Goal: Task Accomplishment & Management: Manage account settings

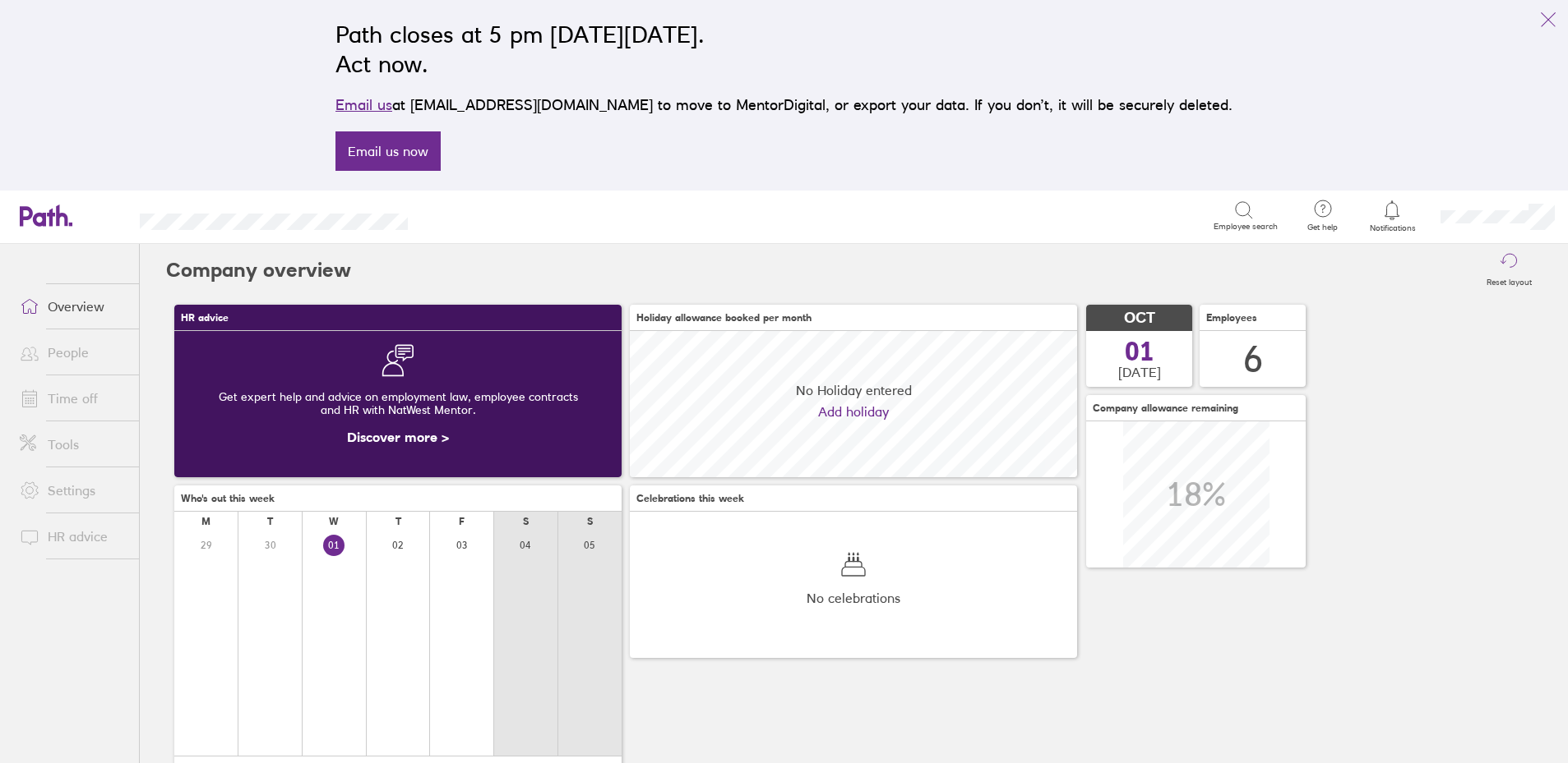
scroll to position [146, 447]
click at [68, 396] on link "Time off" at bounding box center [73, 398] width 133 height 32
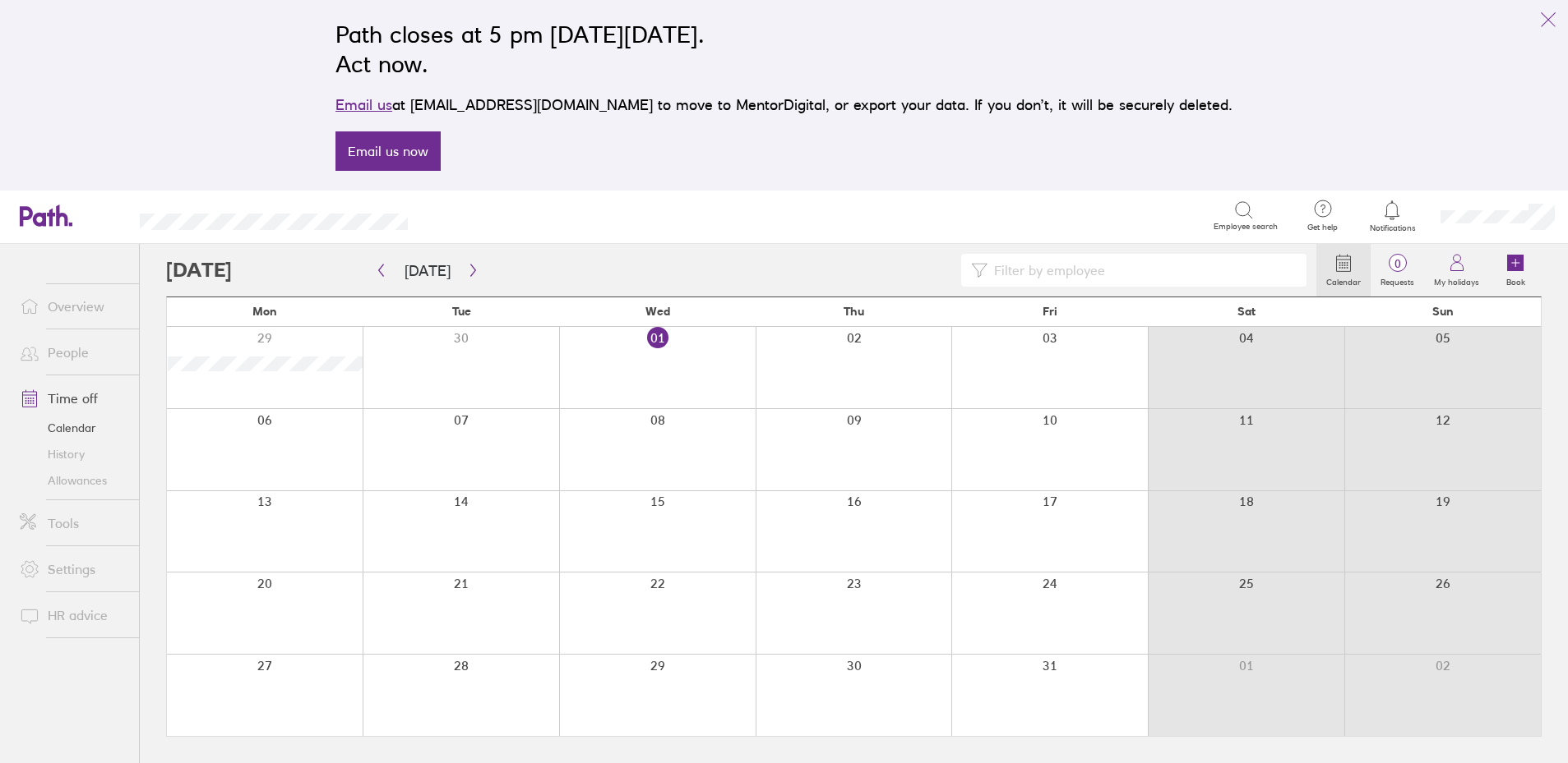
click at [75, 473] on link "Allowances" at bounding box center [73, 480] width 133 height 26
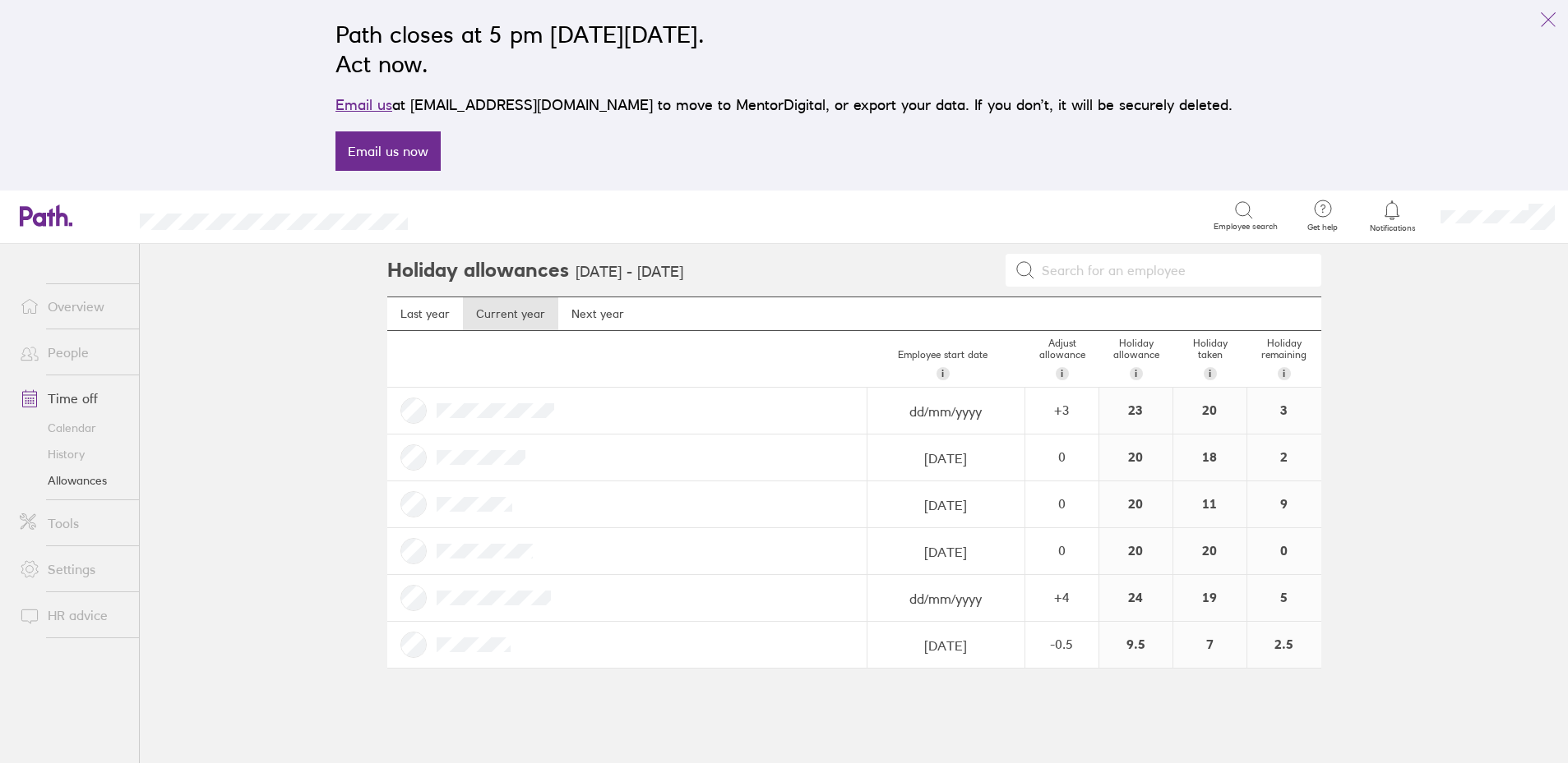
click at [225, 432] on main "Holiday allowances 1 Jan 2025 - 31 Dec 2025 Last year Current year Next year Em…" at bounding box center [853, 504] width 1429 height 519
click at [65, 578] on link "Settings" at bounding box center [73, 569] width 133 height 32
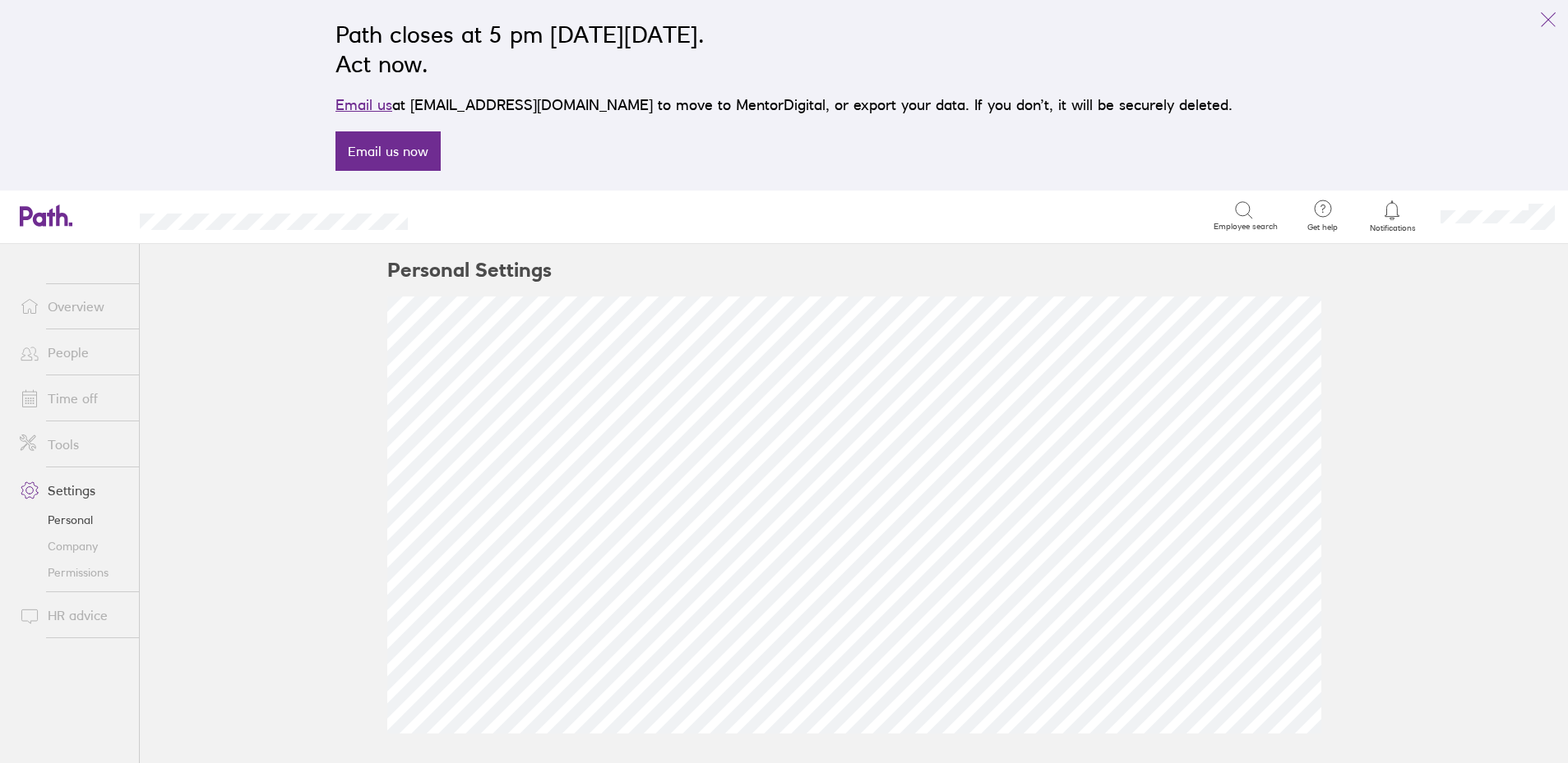
click at [58, 528] on link "Personal" at bounding box center [73, 519] width 133 height 26
click at [57, 546] on link "Company" at bounding box center [73, 546] width 133 height 26
click at [75, 408] on link "Time off" at bounding box center [73, 398] width 133 height 32
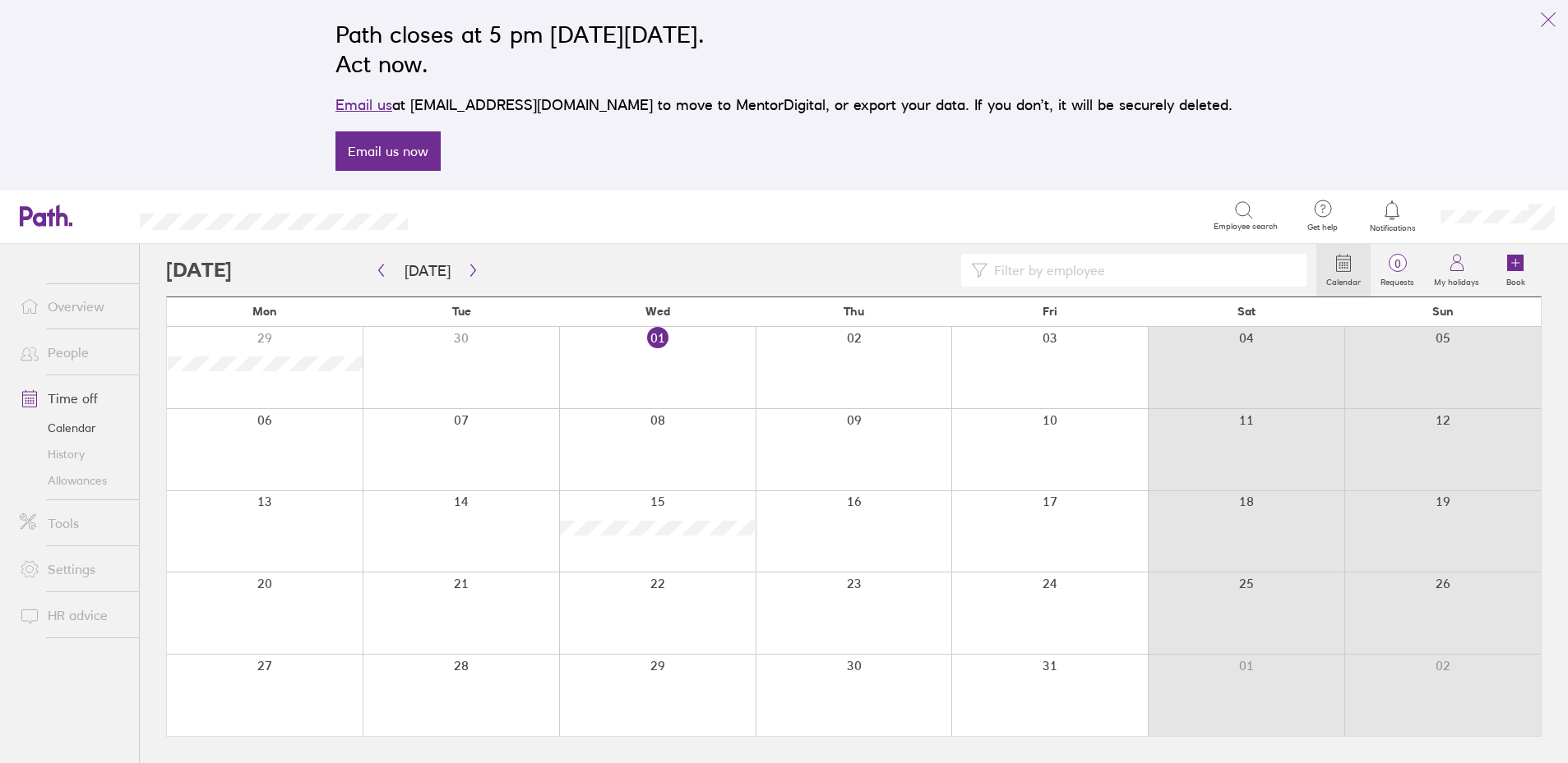
click at [74, 351] on link "People" at bounding box center [73, 352] width 133 height 32
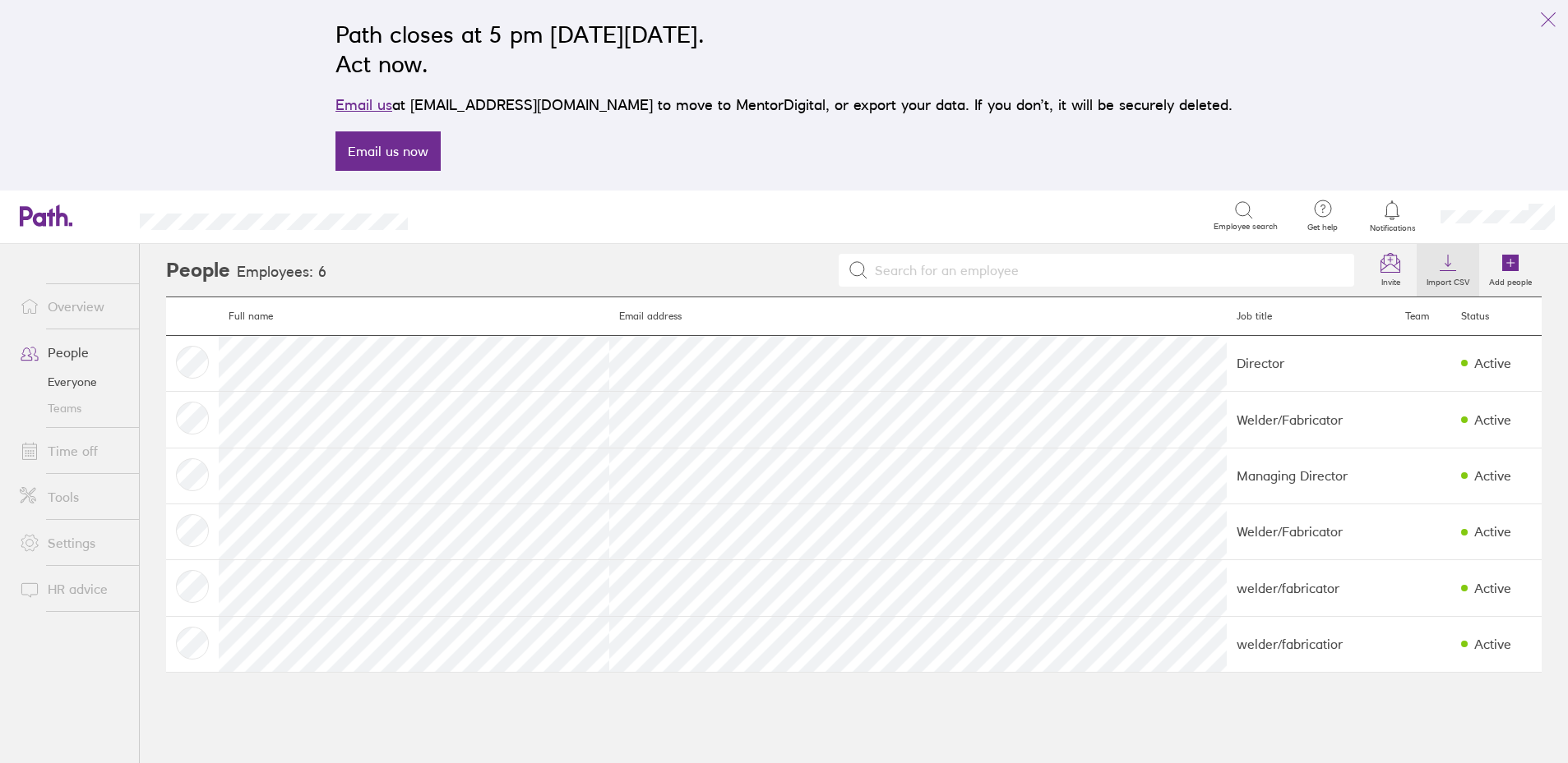
click at [1447, 268] on icon at bounding box center [1447, 262] width 20 height 20
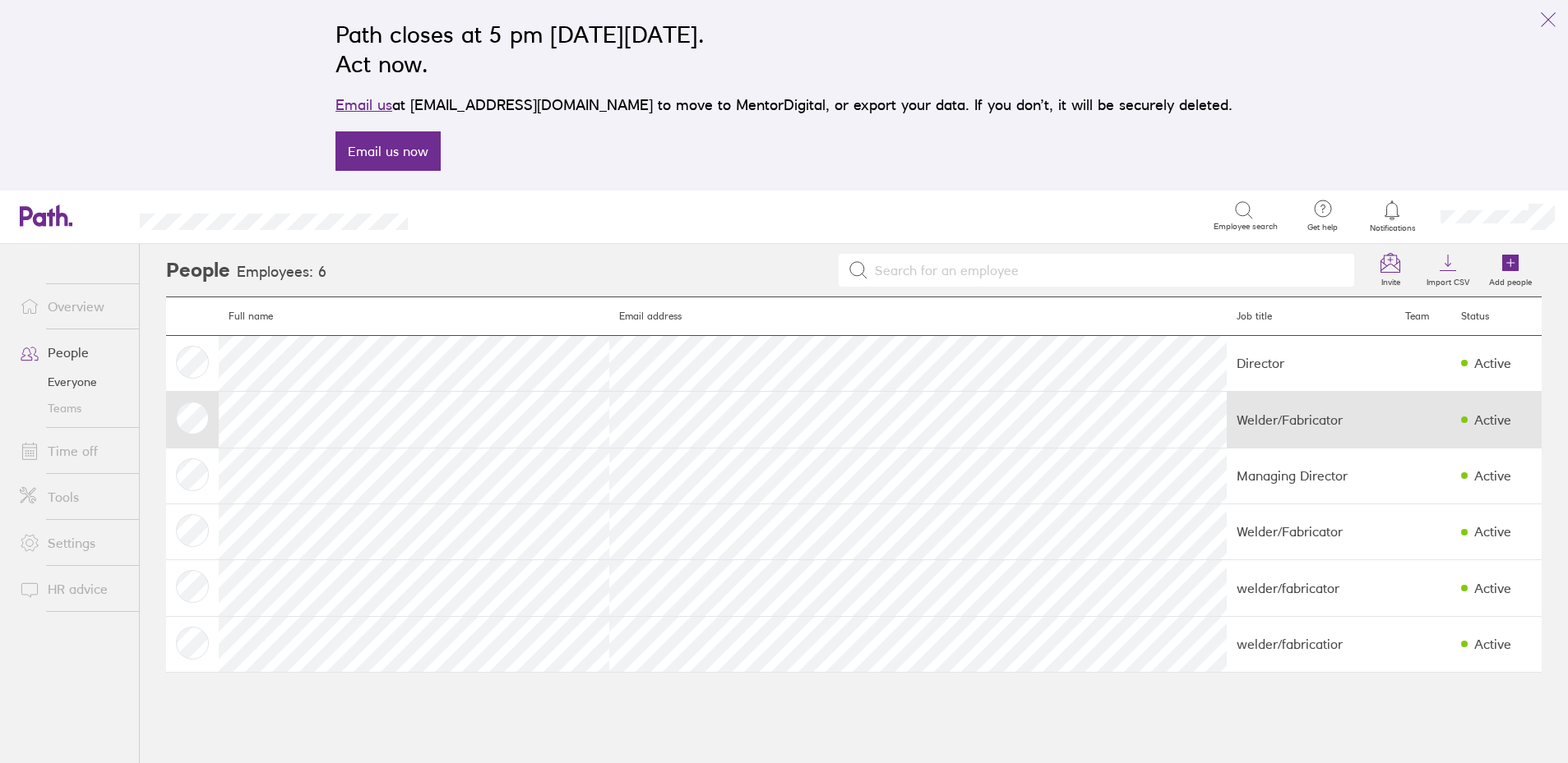
click at [1272, 429] on td "Welder/Fabricator" at bounding box center [1311, 420] width 168 height 56
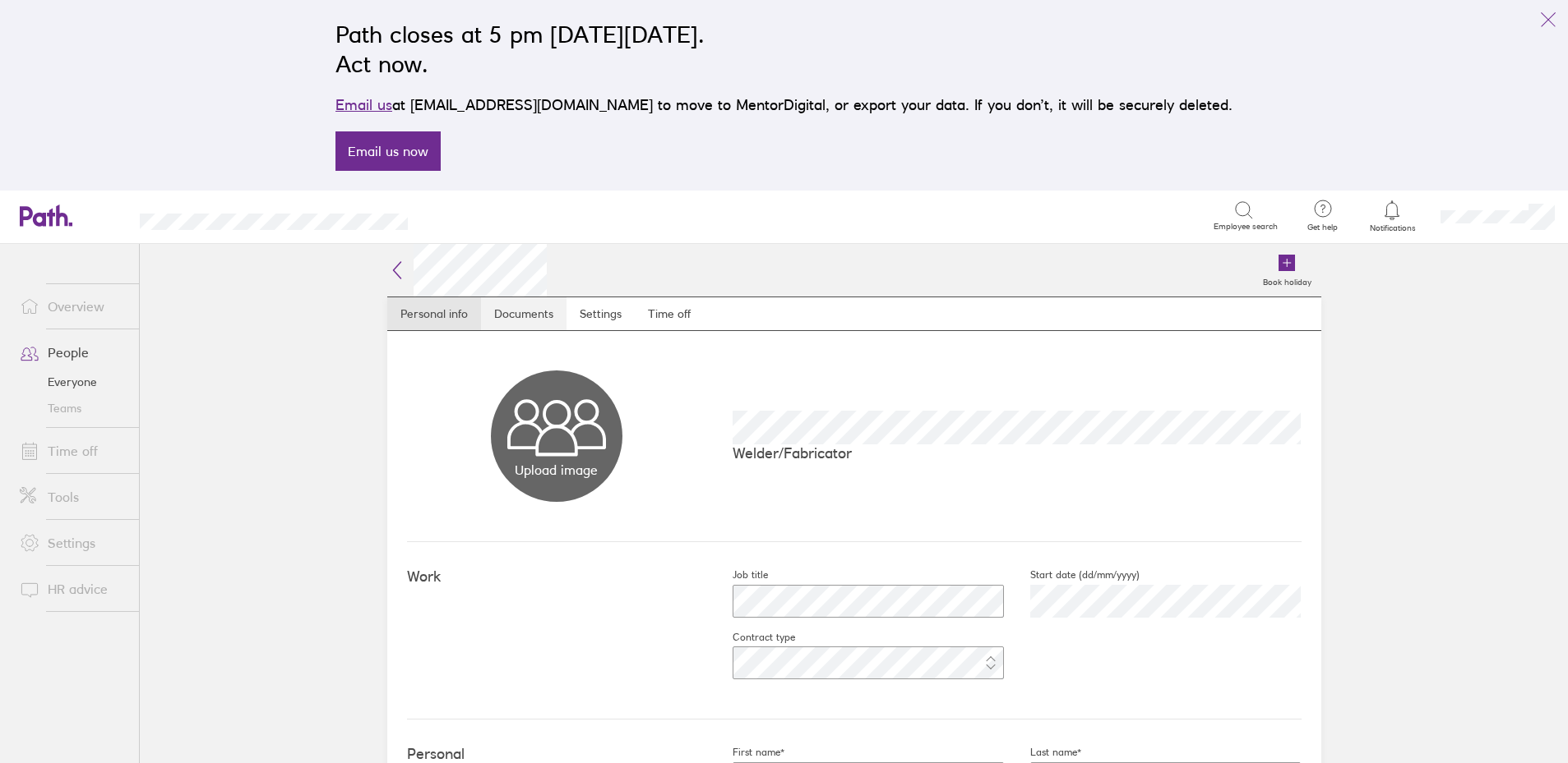
click at [523, 323] on link "Documents" at bounding box center [524, 314] width 85 height 32
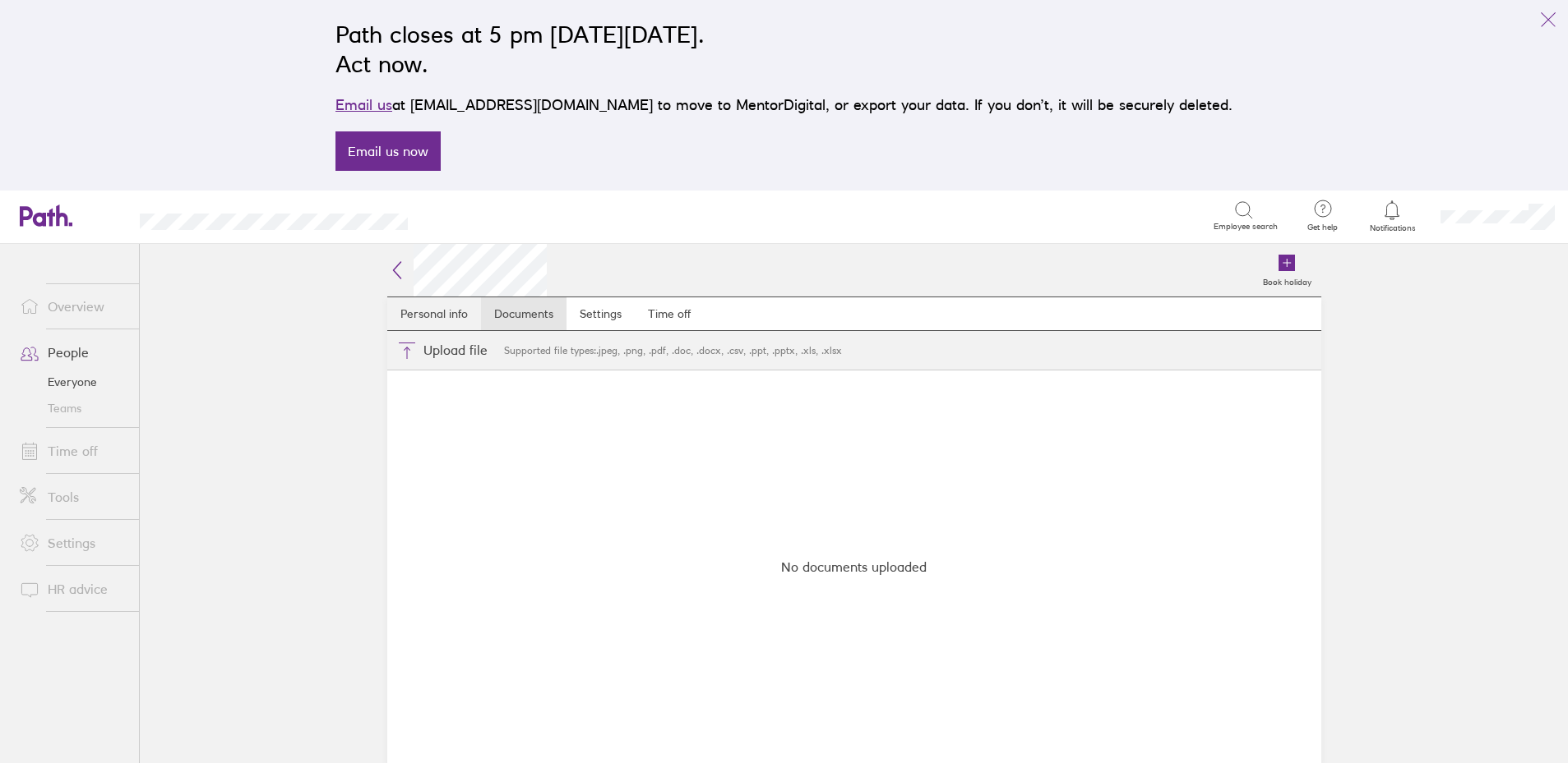
click at [439, 314] on link "Personal info" at bounding box center [434, 314] width 94 height 32
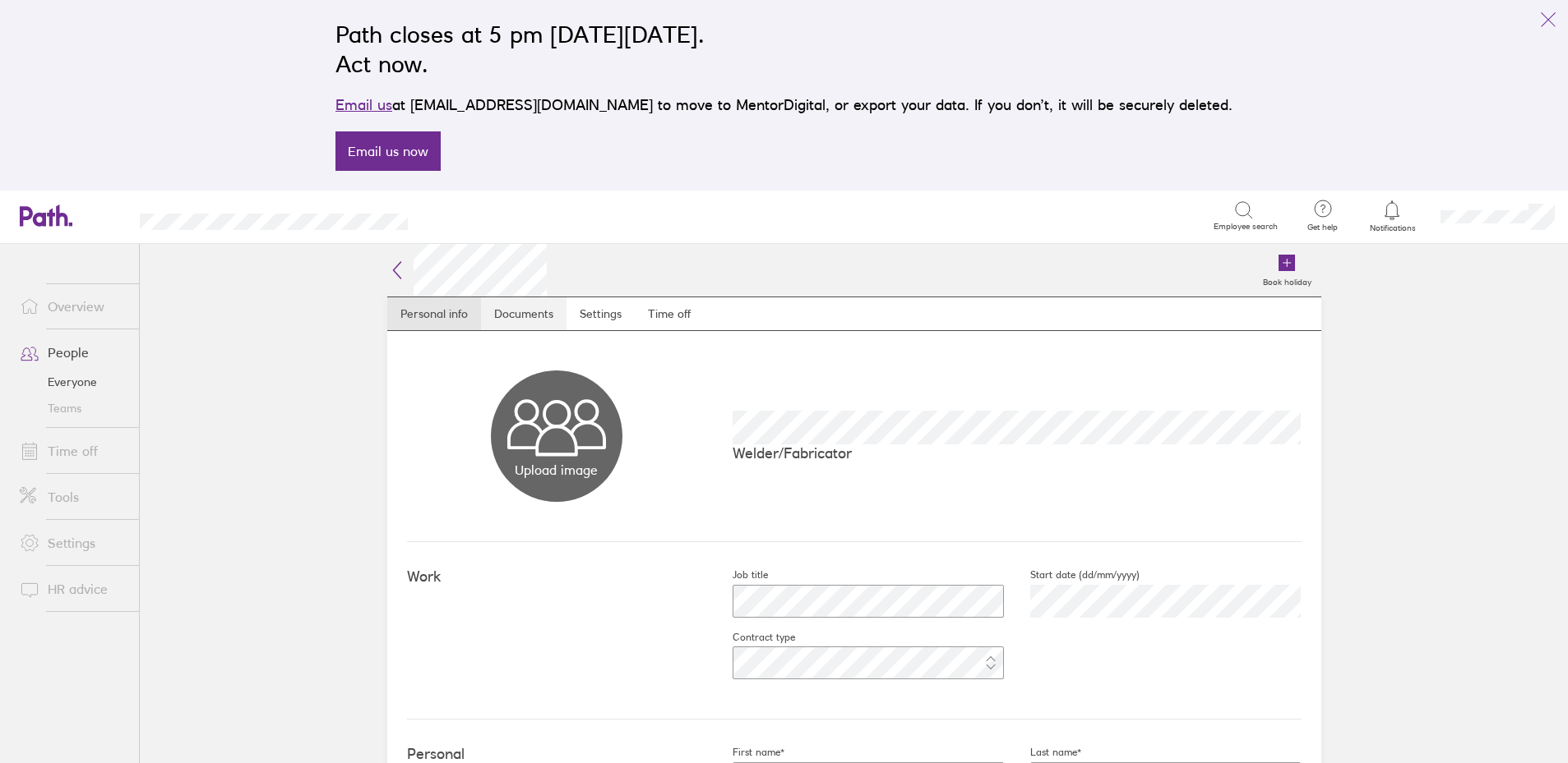
click at [561, 314] on link "Documents" at bounding box center [524, 314] width 85 height 32
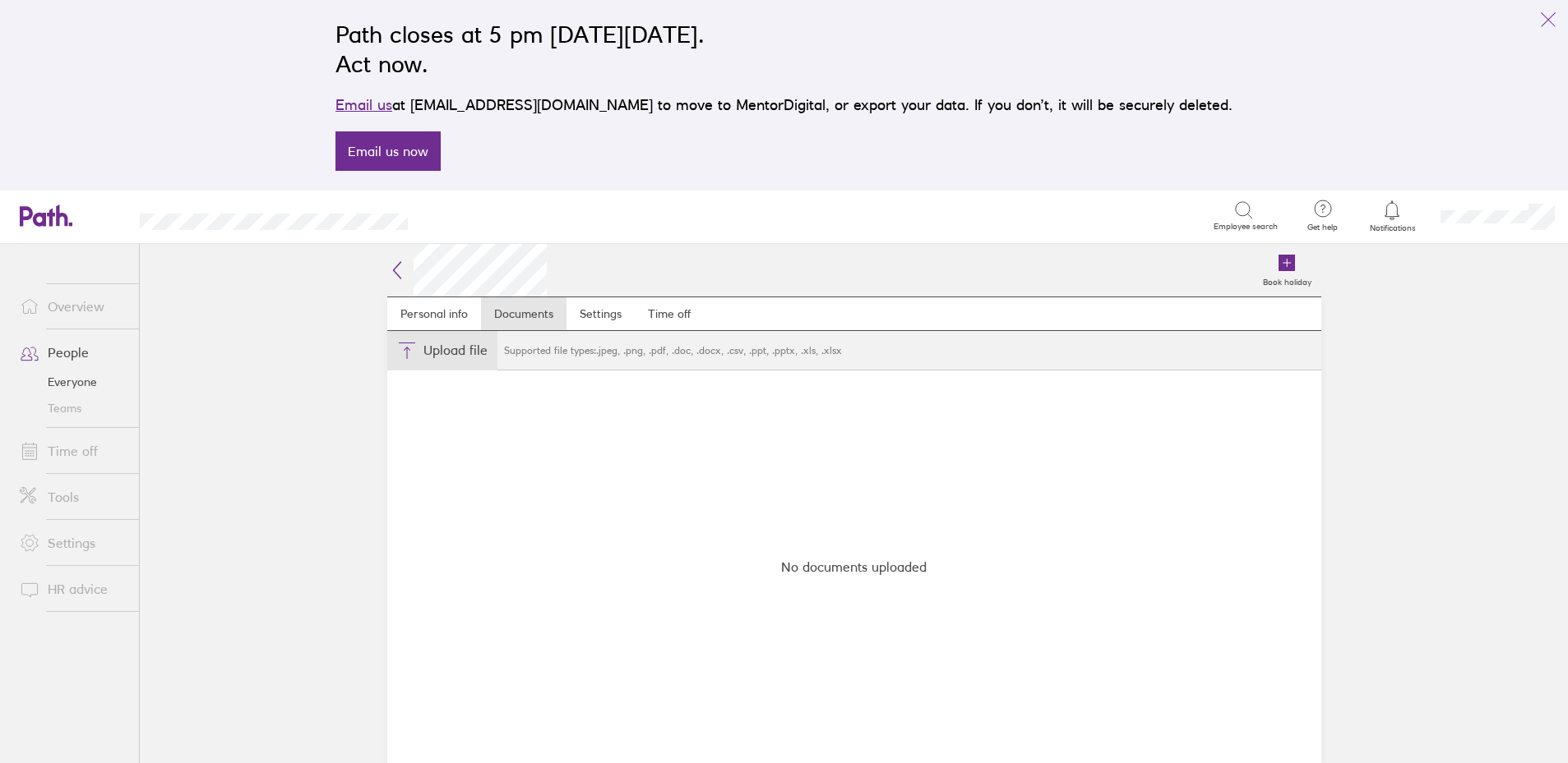
click at [410, 356] on button "Choose files" at bounding box center [442, 351] width 110 height 39
click at [398, 273] on icon at bounding box center [397, 270] width 20 height 20
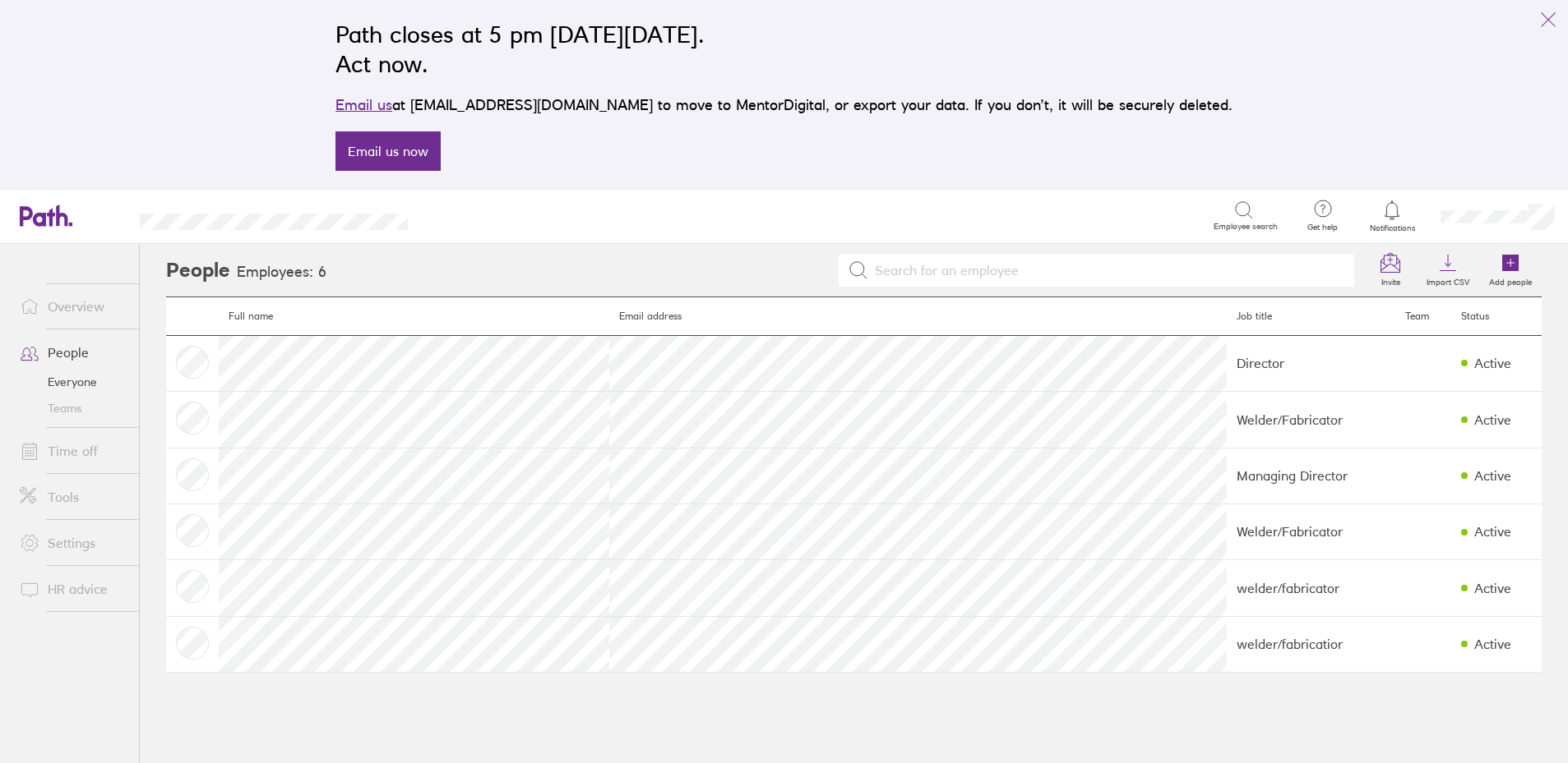
click at [77, 319] on link "Overview" at bounding box center [73, 306] width 133 height 32
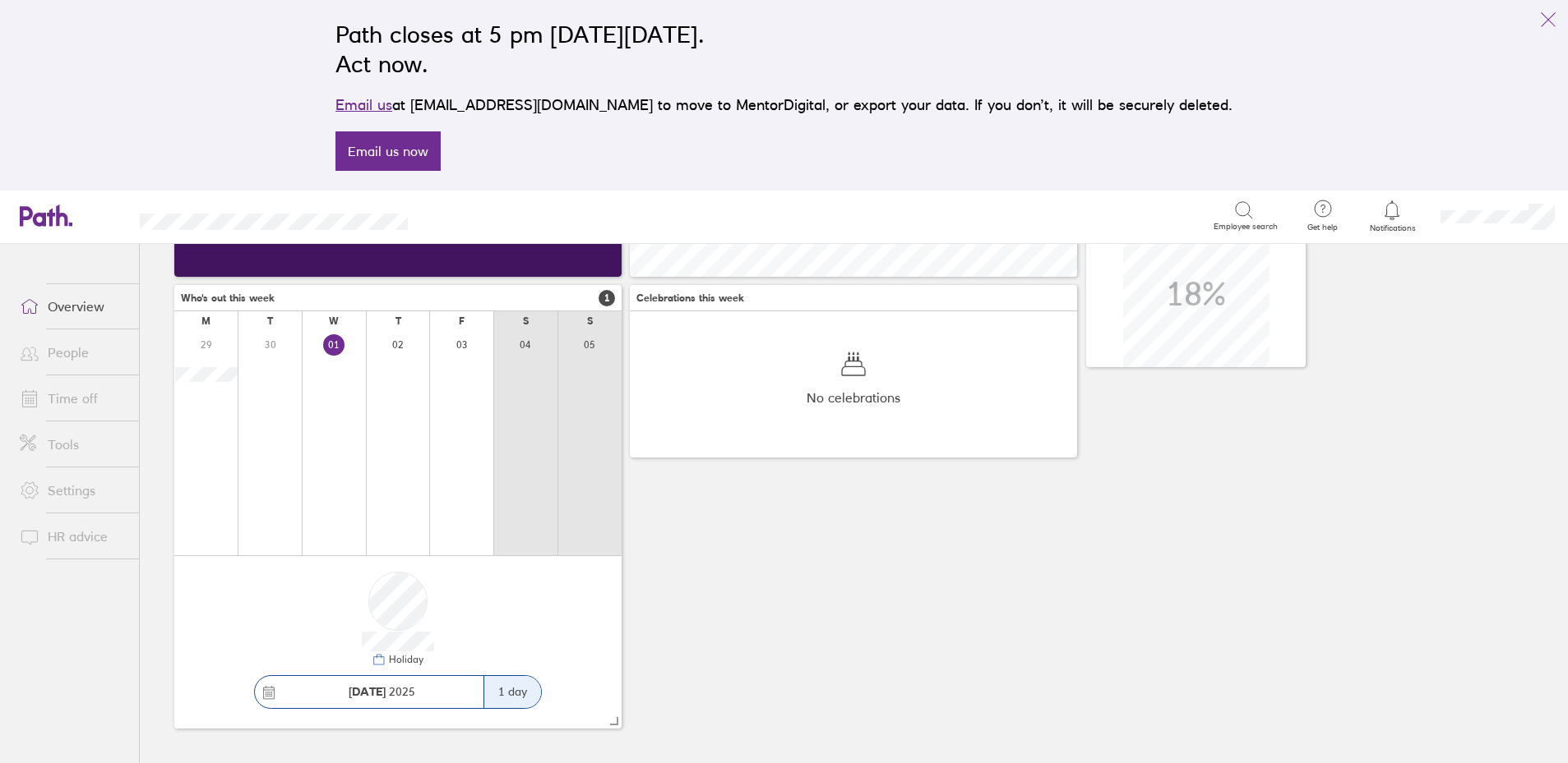
scroll to position [201, 0]
click at [80, 487] on link "Settings" at bounding box center [73, 490] width 133 height 32
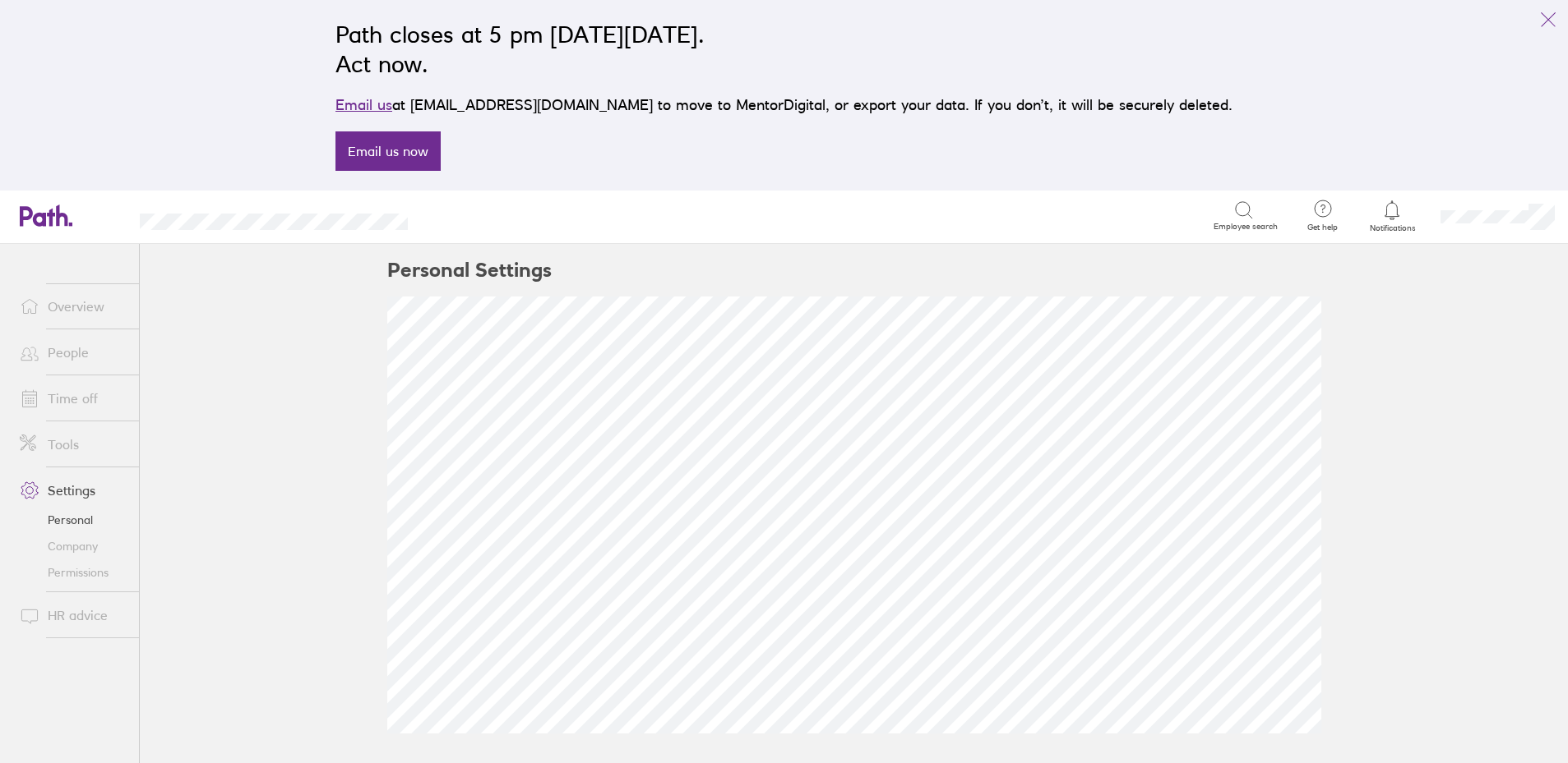
click at [103, 572] on link "Permissions" at bounding box center [73, 572] width 133 height 26
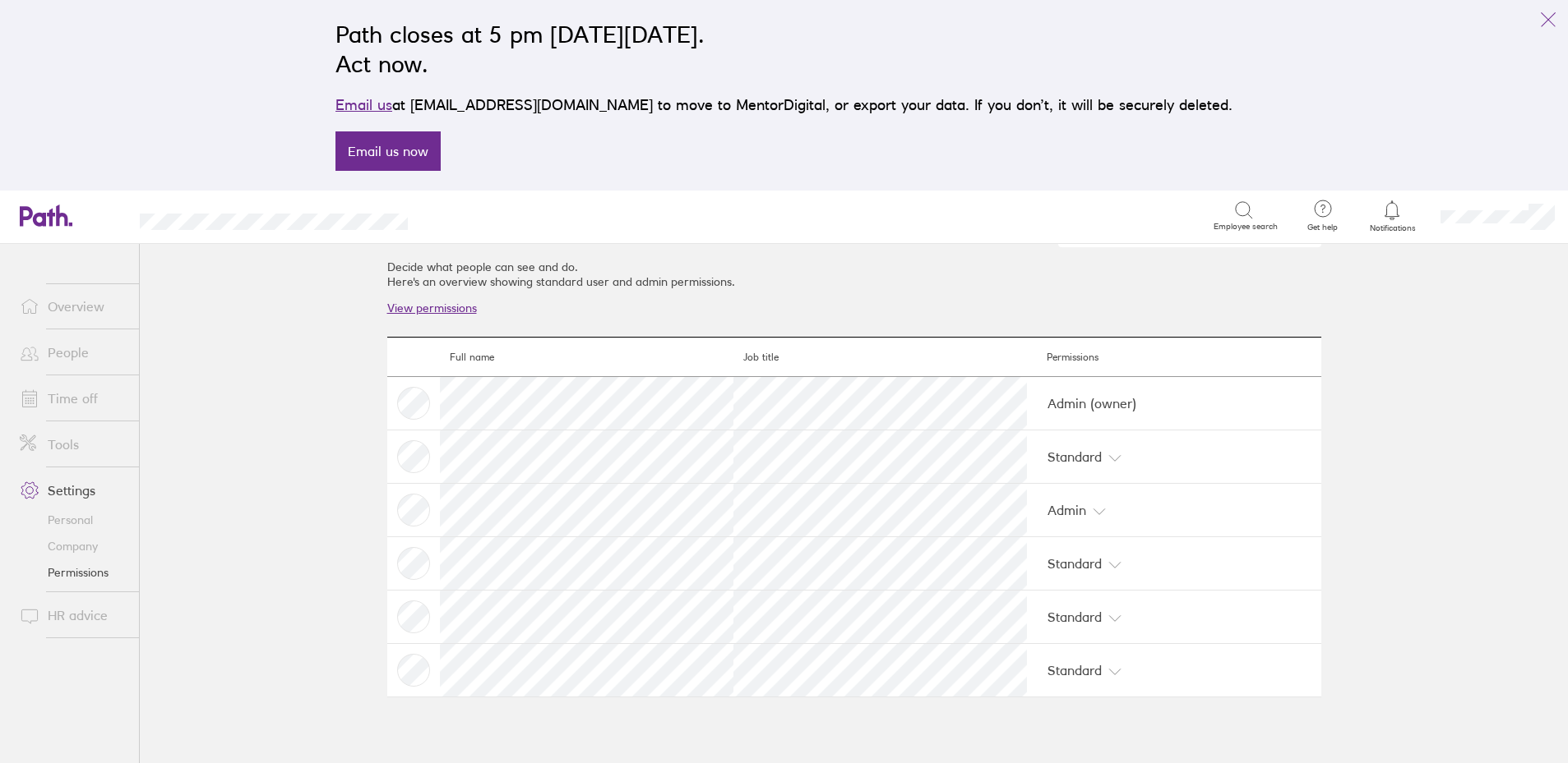
scroll to position [39, 0]
click at [87, 544] on link "Company" at bounding box center [73, 546] width 133 height 26
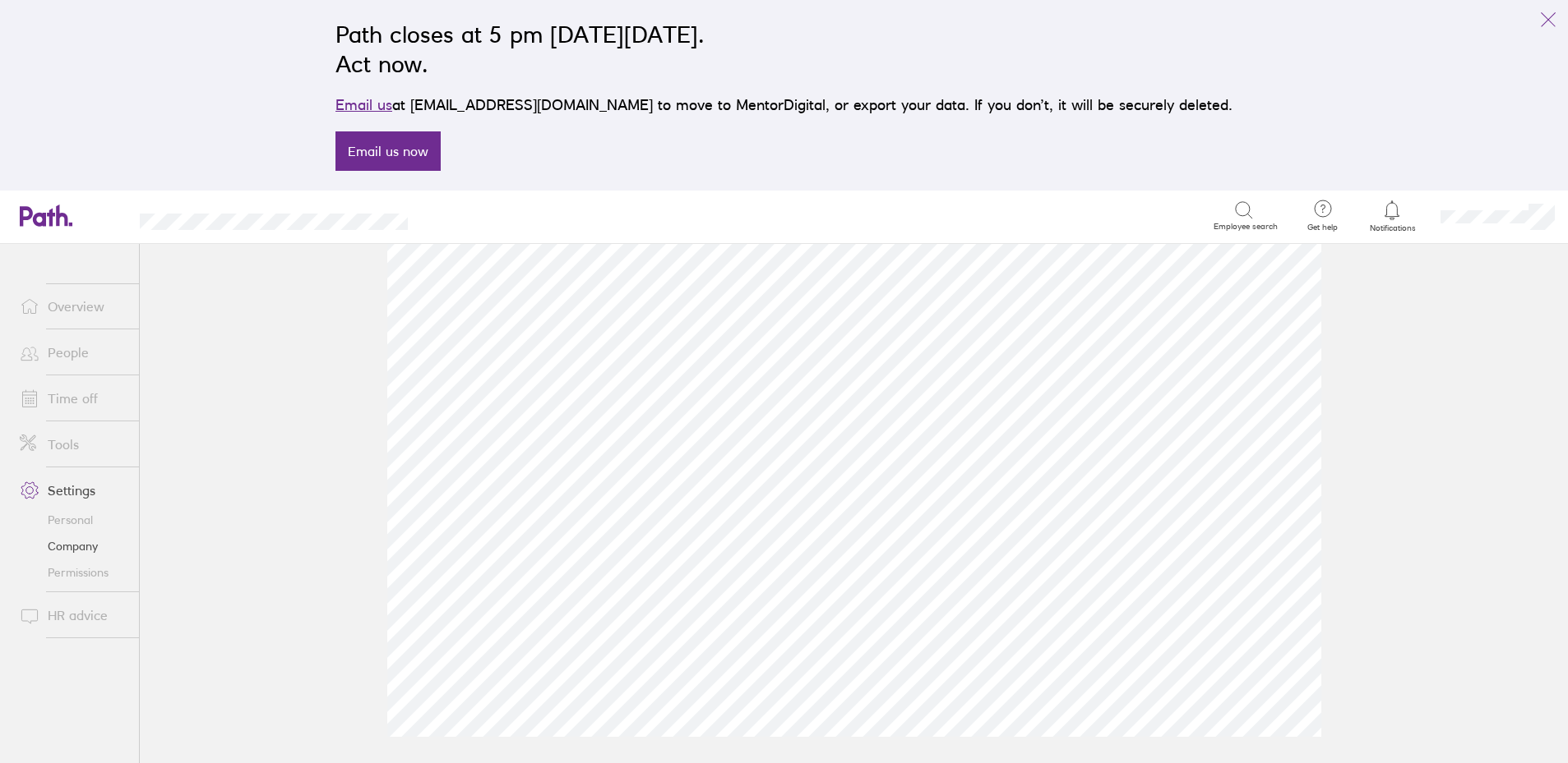
scroll to position [684, 0]
click at [56, 439] on link "Tools" at bounding box center [73, 444] width 133 height 32
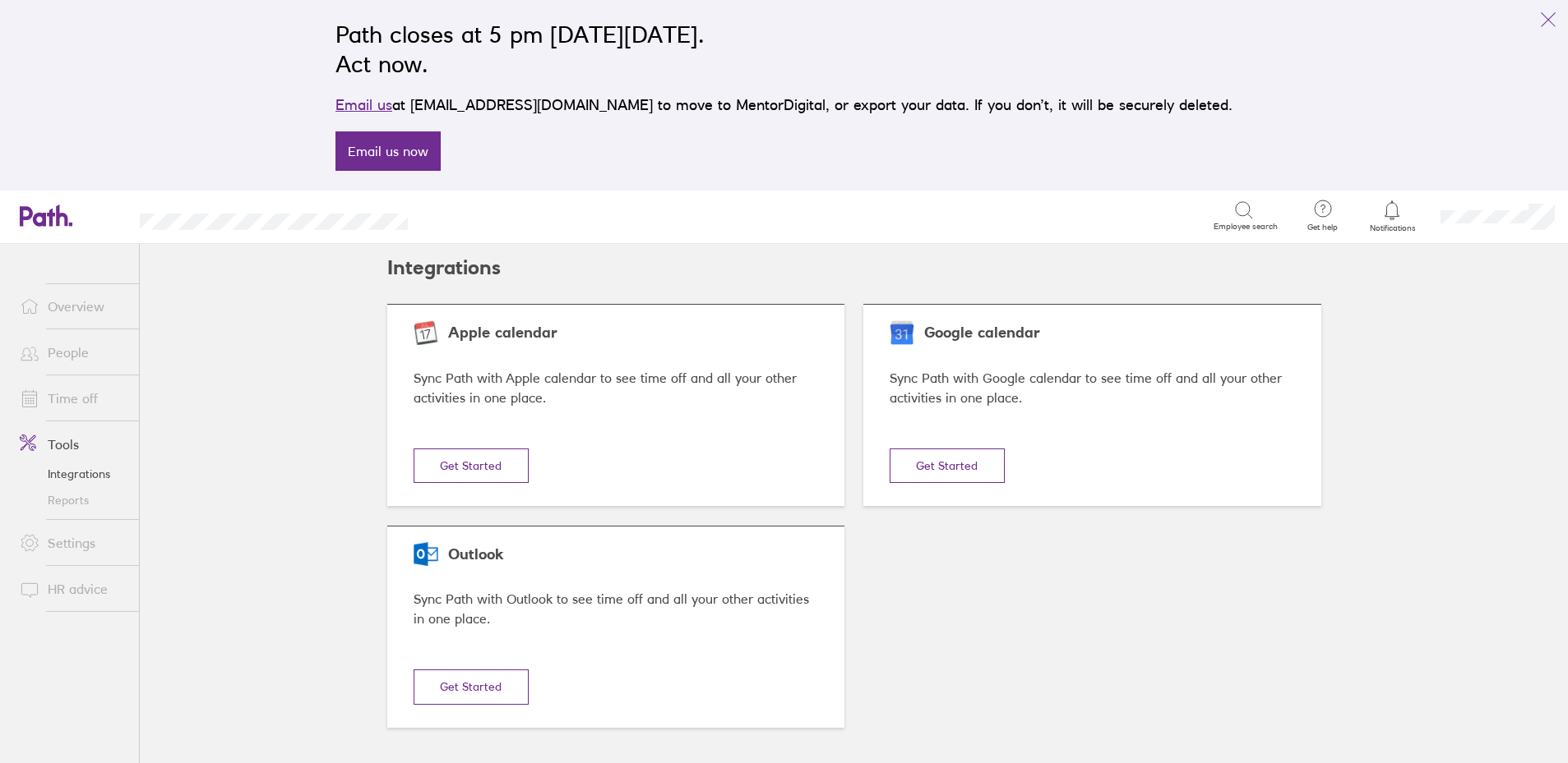
scroll to position [2, 0]
click at [82, 396] on link "Time off" at bounding box center [73, 398] width 133 height 32
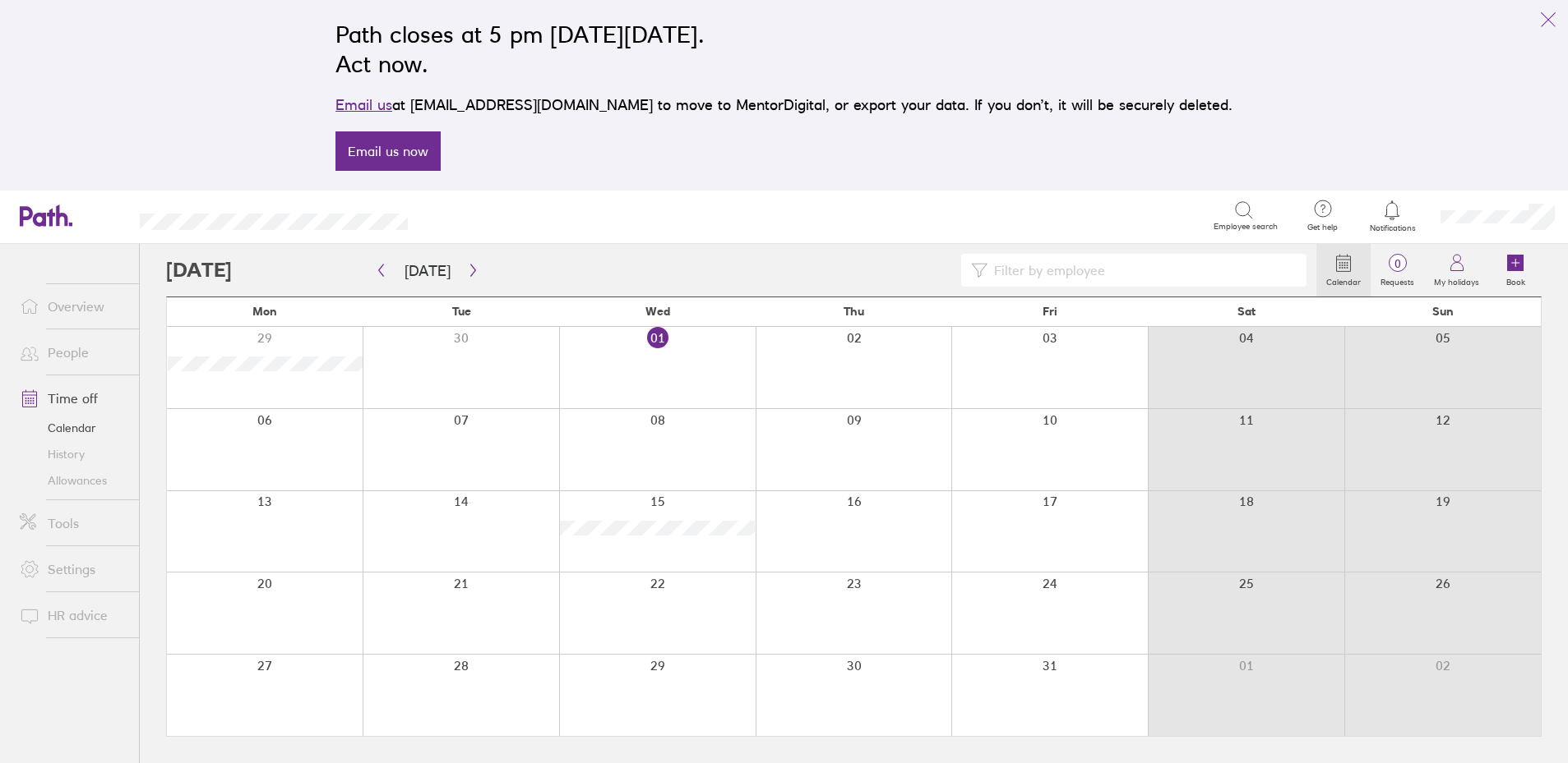
scroll to position [1, 0]
click at [60, 359] on link "People" at bounding box center [73, 352] width 133 height 32
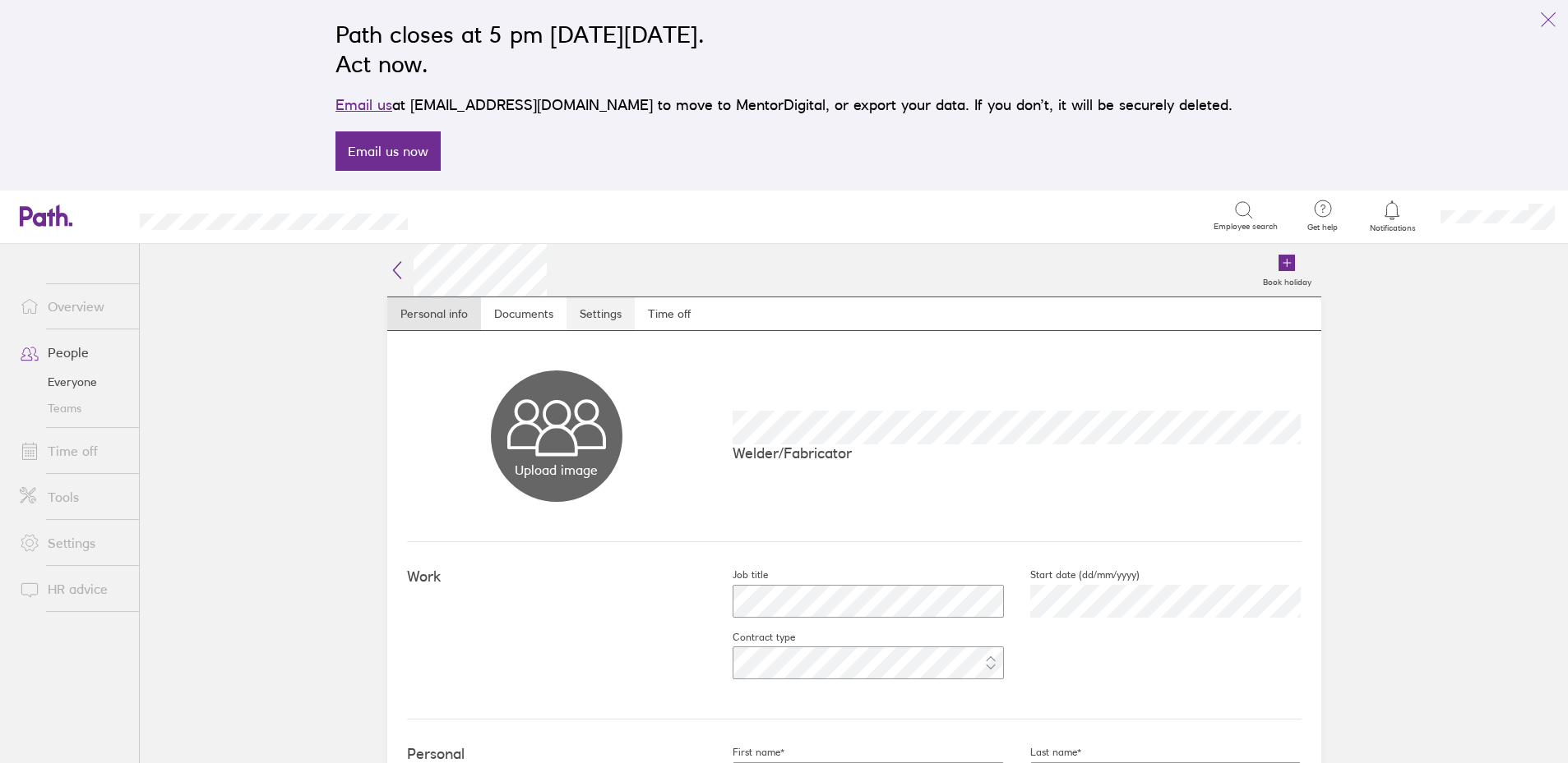
click at [621, 322] on link "Settings" at bounding box center [601, 314] width 68 height 32
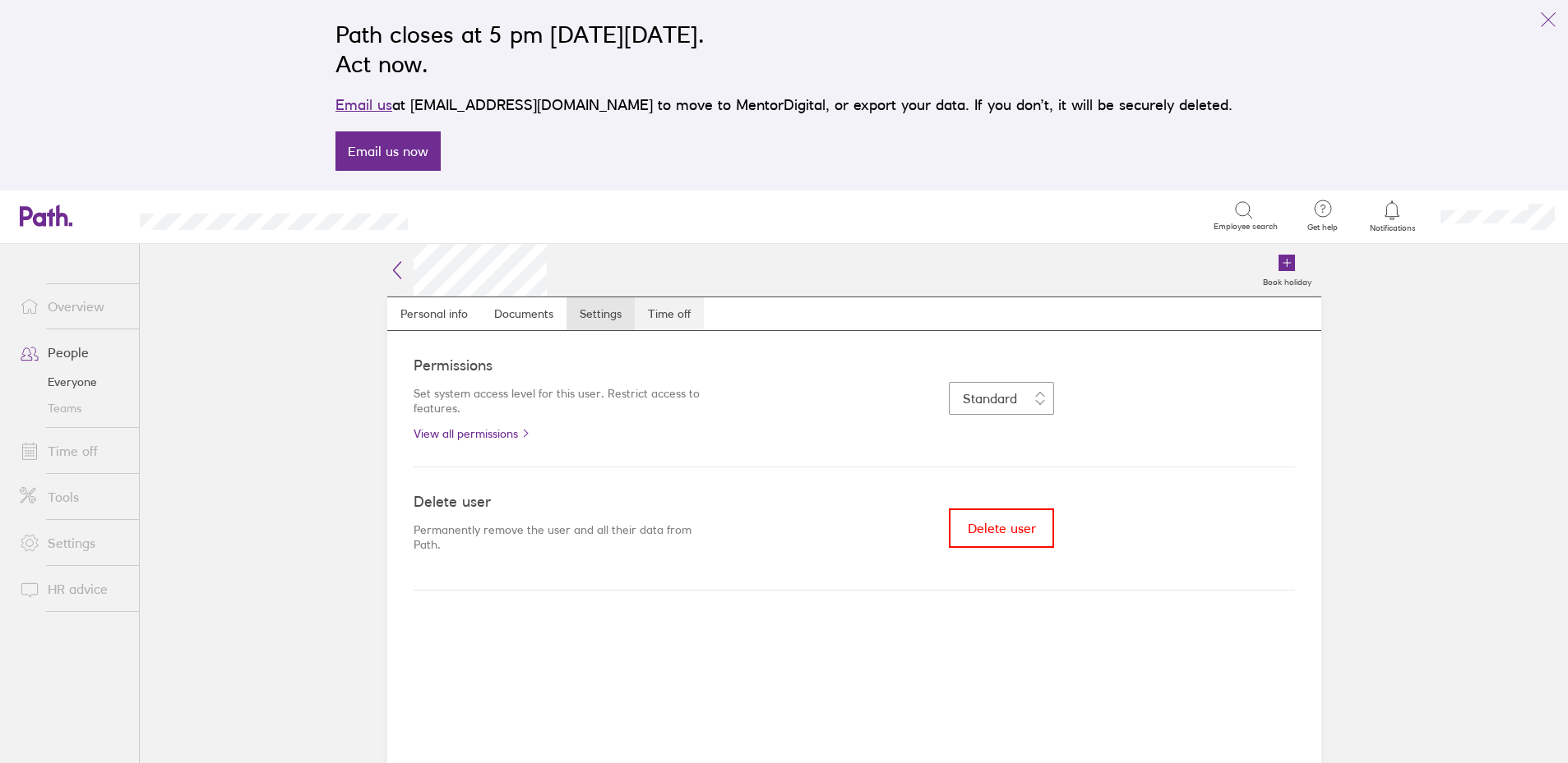
click at [672, 328] on link "Time off" at bounding box center [669, 314] width 69 height 32
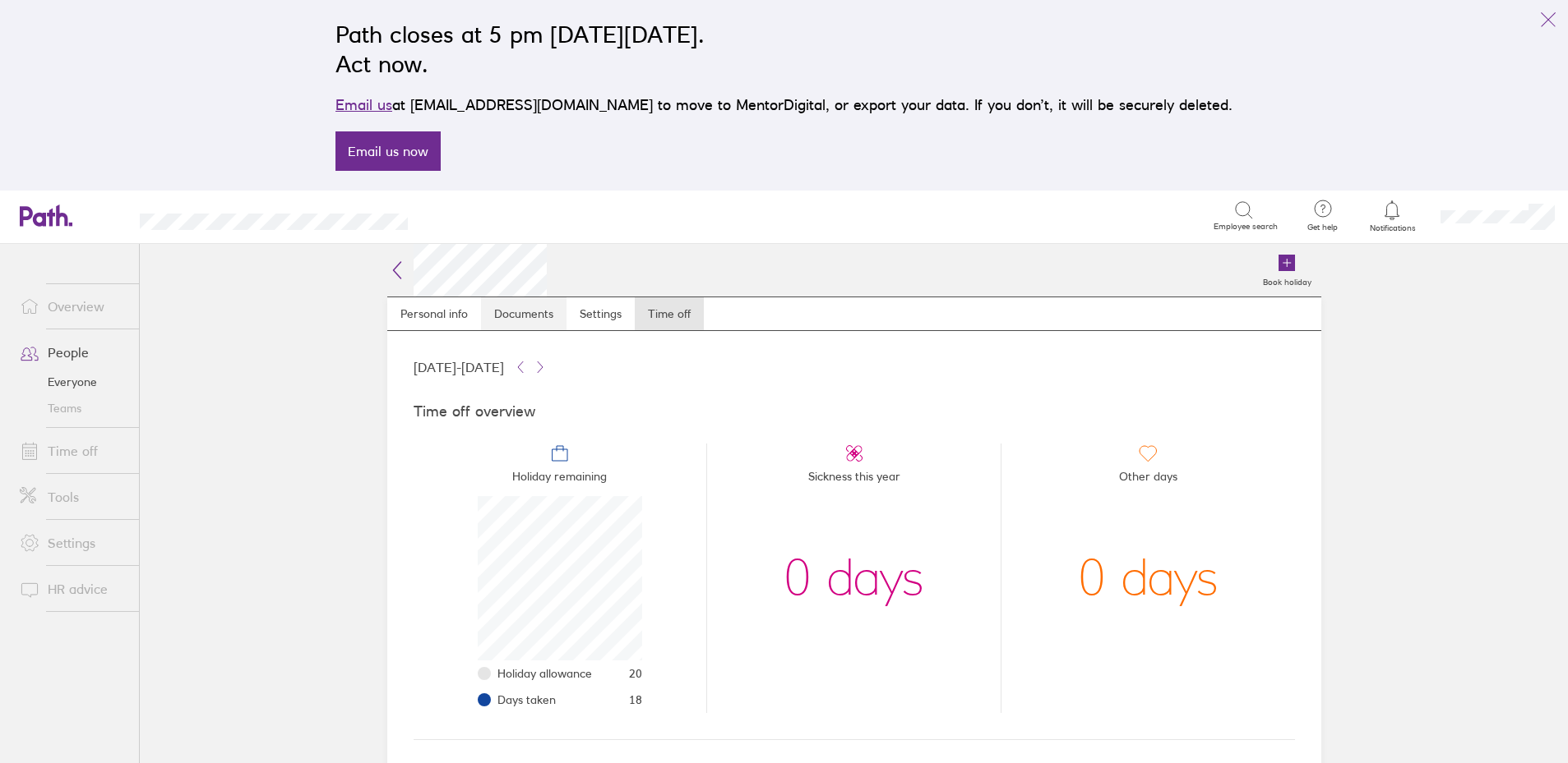
scroll to position [164, 164]
click at [475, 314] on link "Personal info" at bounding box center [434, 314] width 94 height 32
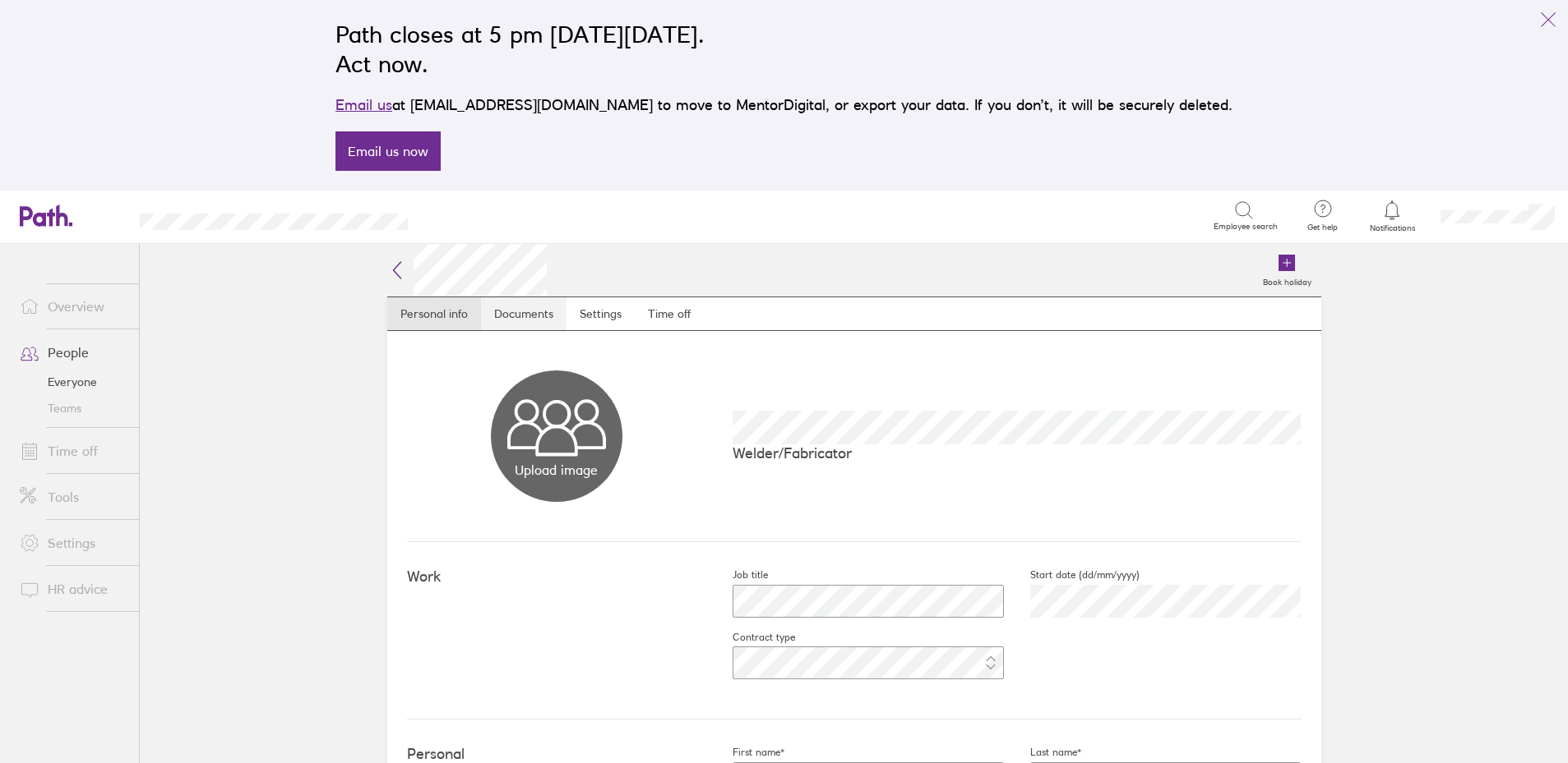
click at [546, 314] on link "Documents" at bounding box center [524, 314] width 85 height 32
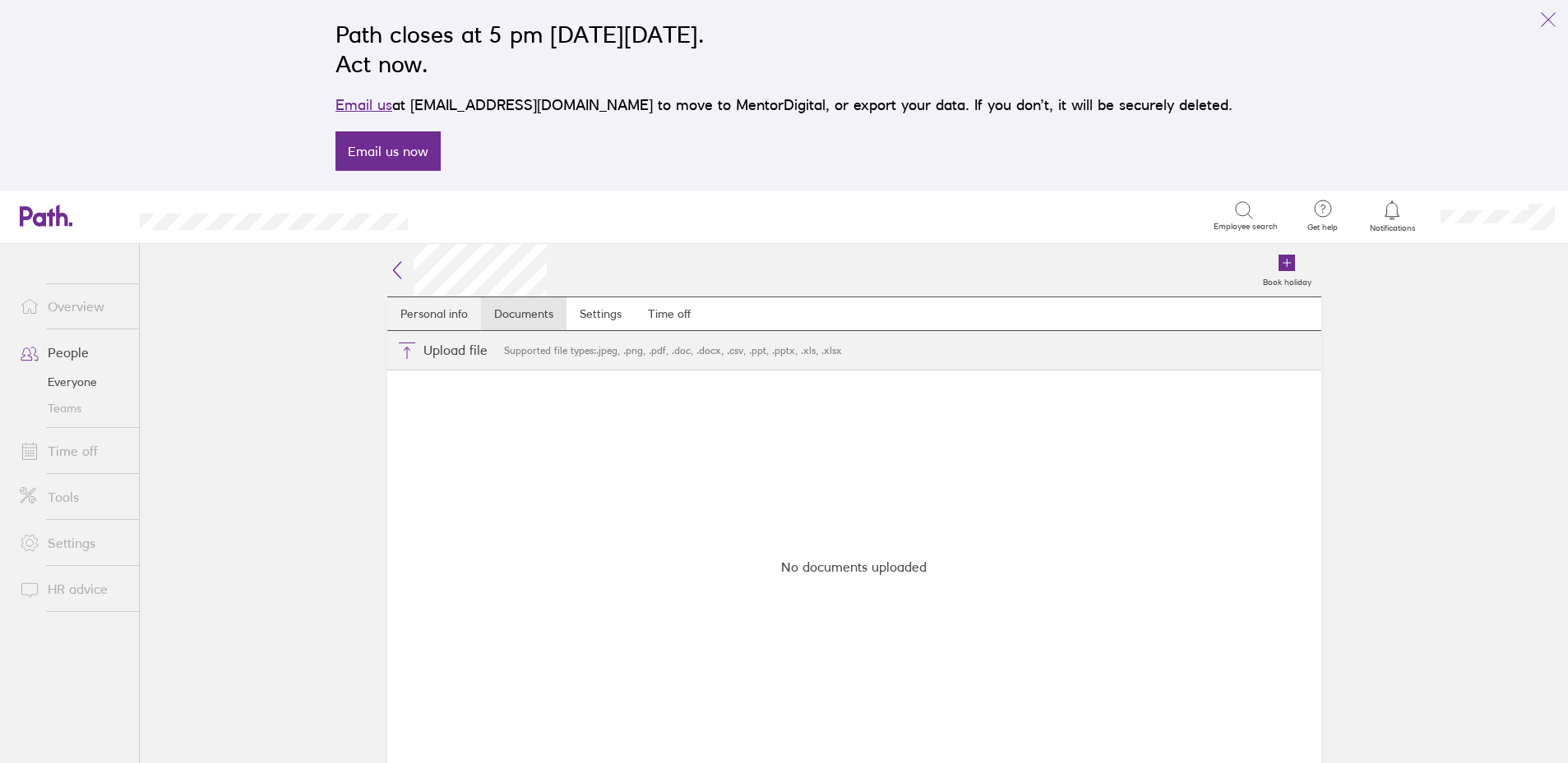
click at [420, 325] on link "Personal info" at bounding box center [434, 314] width 94 height 32
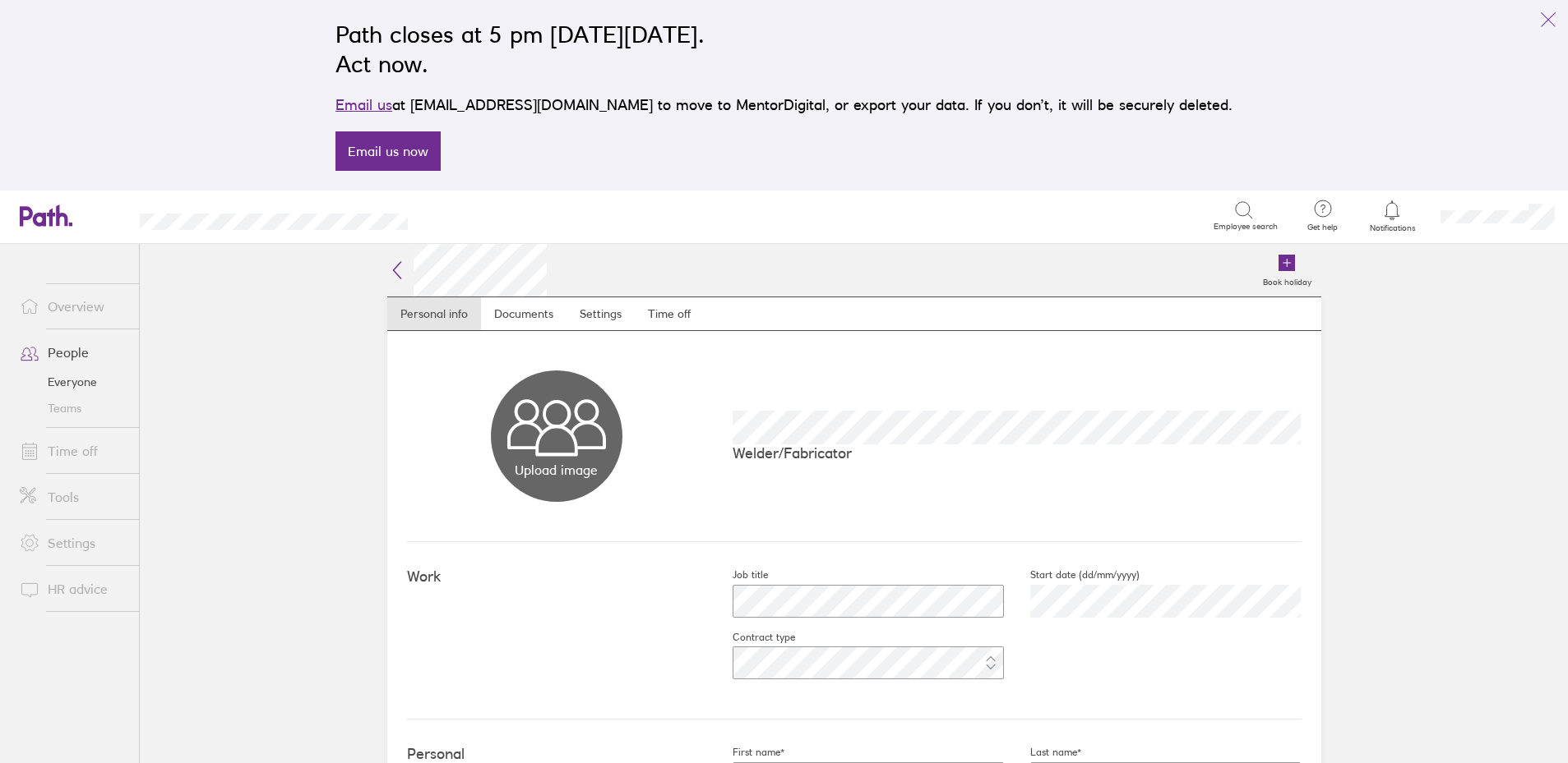
click at [390, 268] on icon at bounding box center [397, 270] width 20 height 20
click at [440, 316] on link "Personal info" at bounding box center [434, 314] width 94 height 32
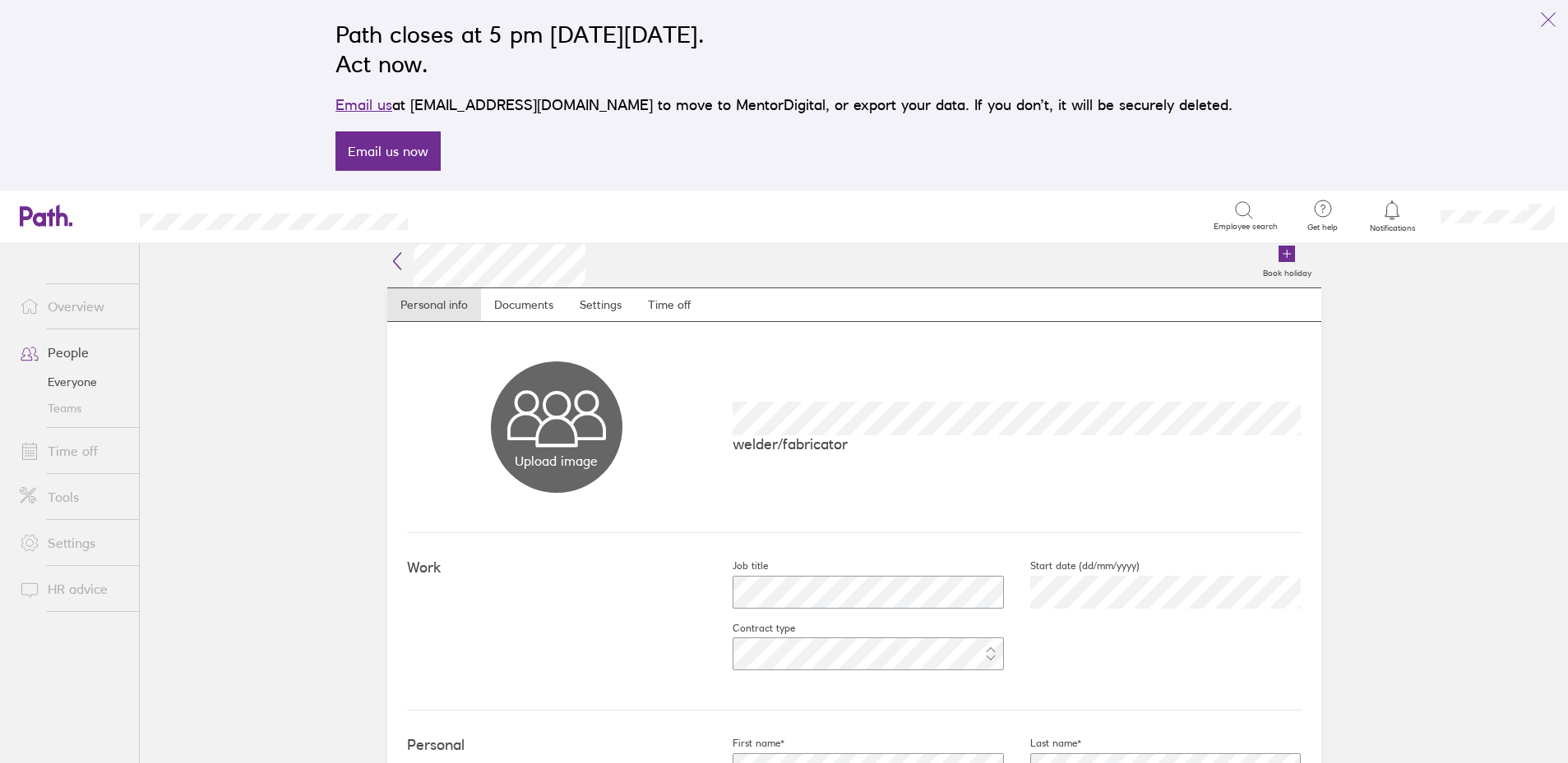
click at [1041, 392] on div "Upload image Choose files welder/fabricator" at bounding box center [854, 427] width 894 height 211
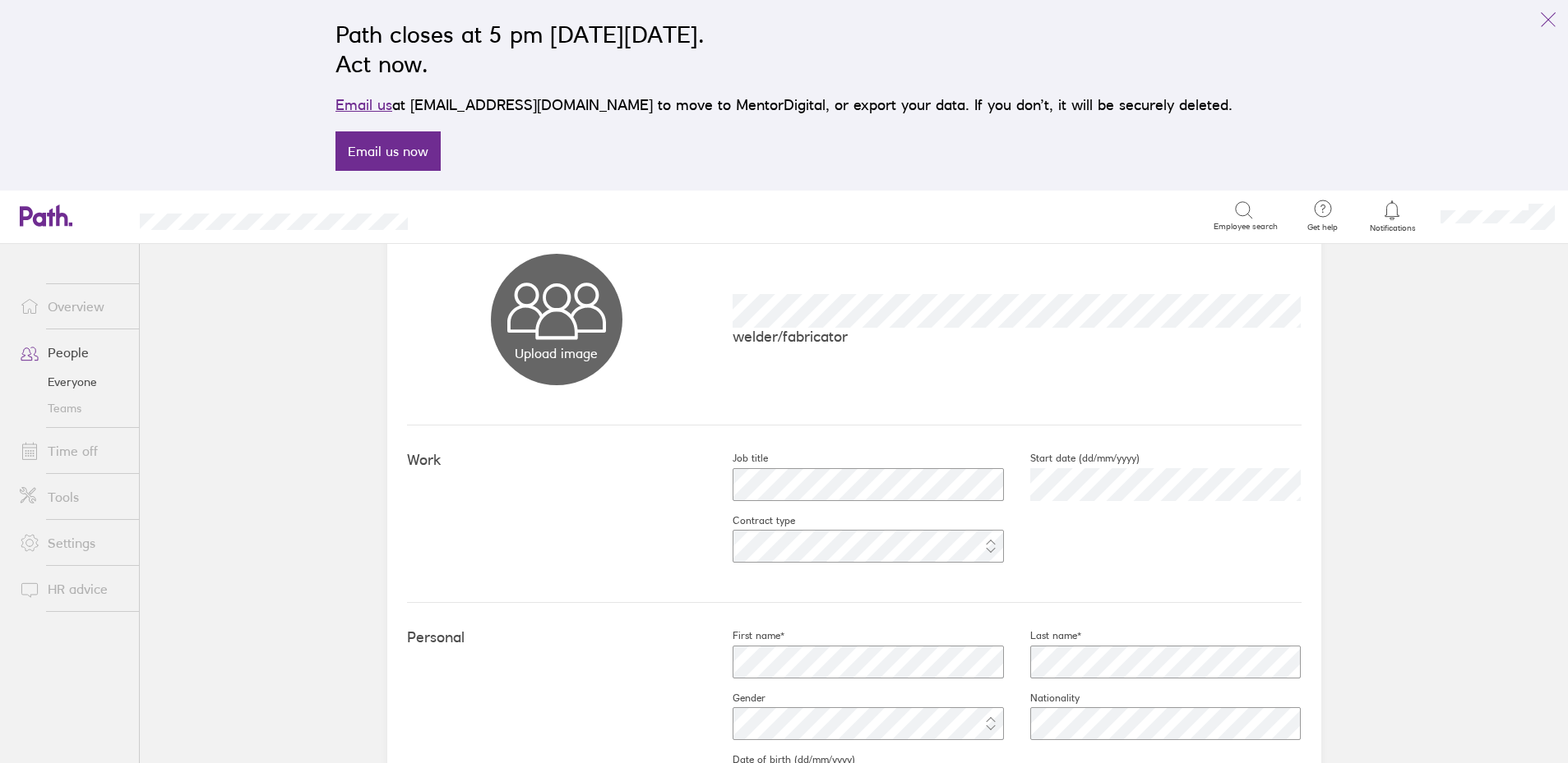
scroll to position [512, 0]
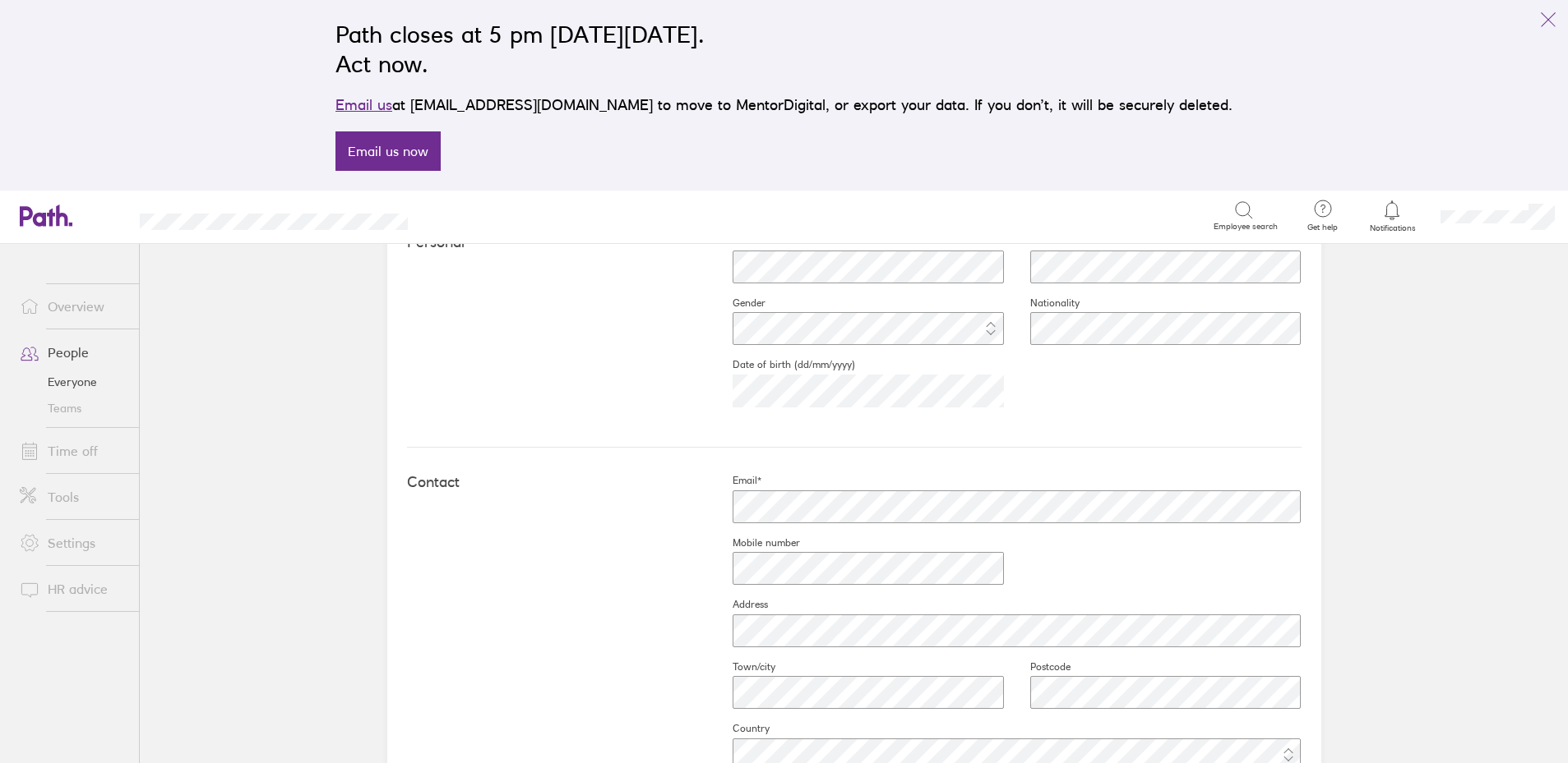
click at [66, 376] on link "Everyone" at bounding box center [73, 382] width 133 height 26
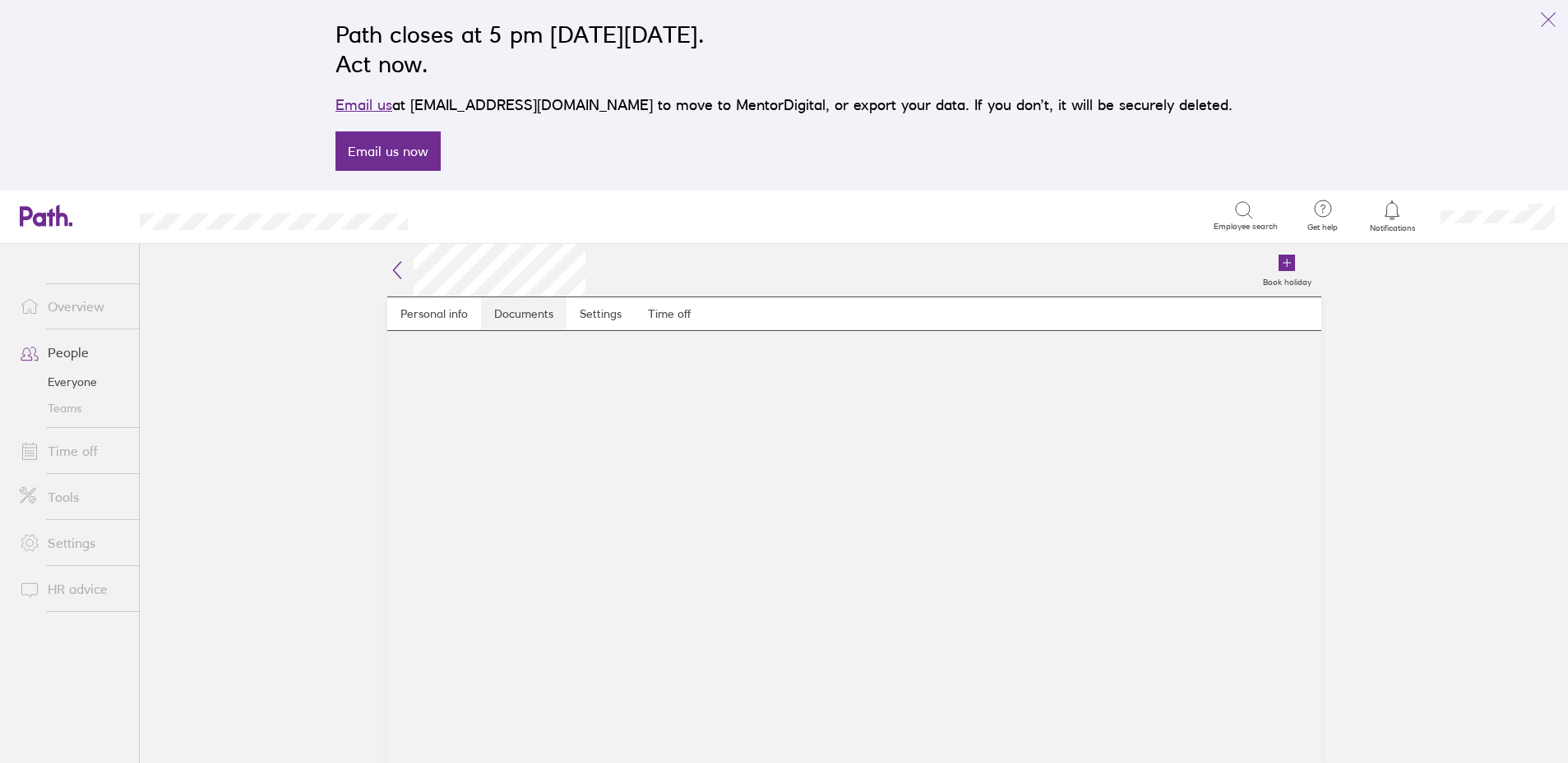
click at [543, 325] on link "Documents" at bounding box center [524, 314] width 85 height 32
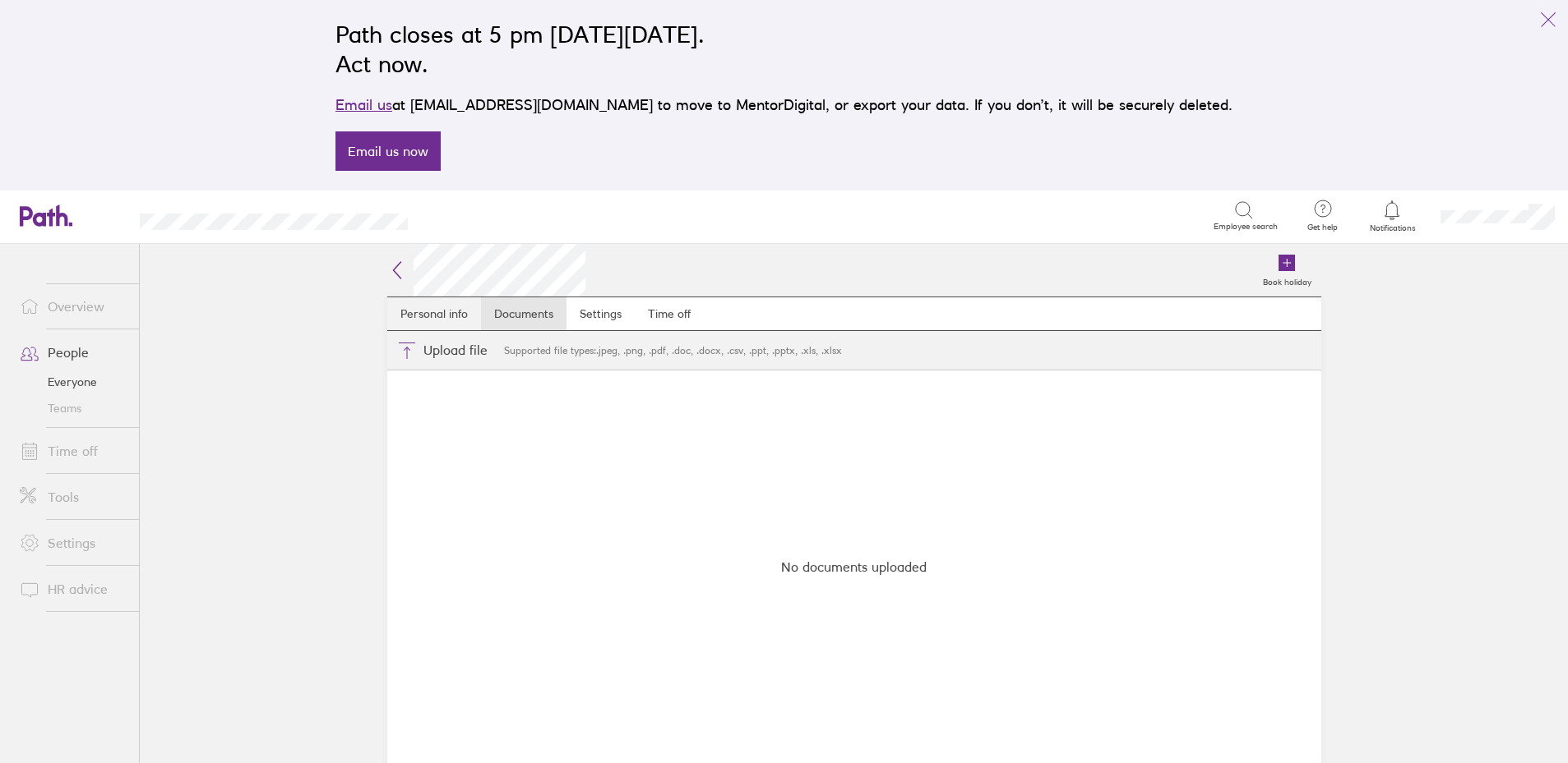
click at [403, 302] on link "Personal info" at bounding box center [434, 314] width 94 height 32
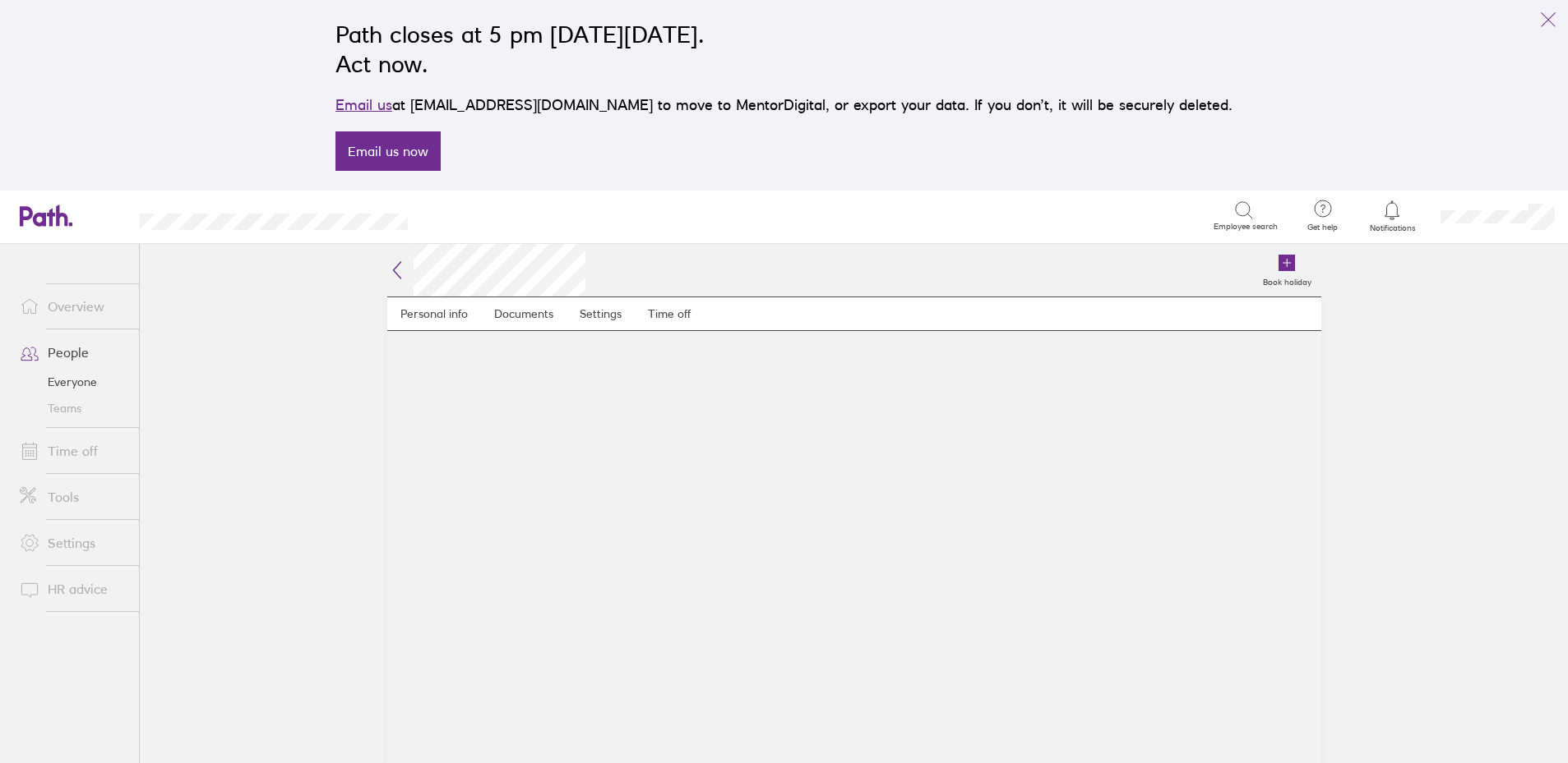
scroll to position [0, 1]
drag, startPoint x: 877, startPoint y: 510, endPoint x: 655, endPoint y: 488, distance: 223.1
click at [655, 488] on main "Personal info Documents Settings Time off" at bounding box center [854, 530] width 934 height 467
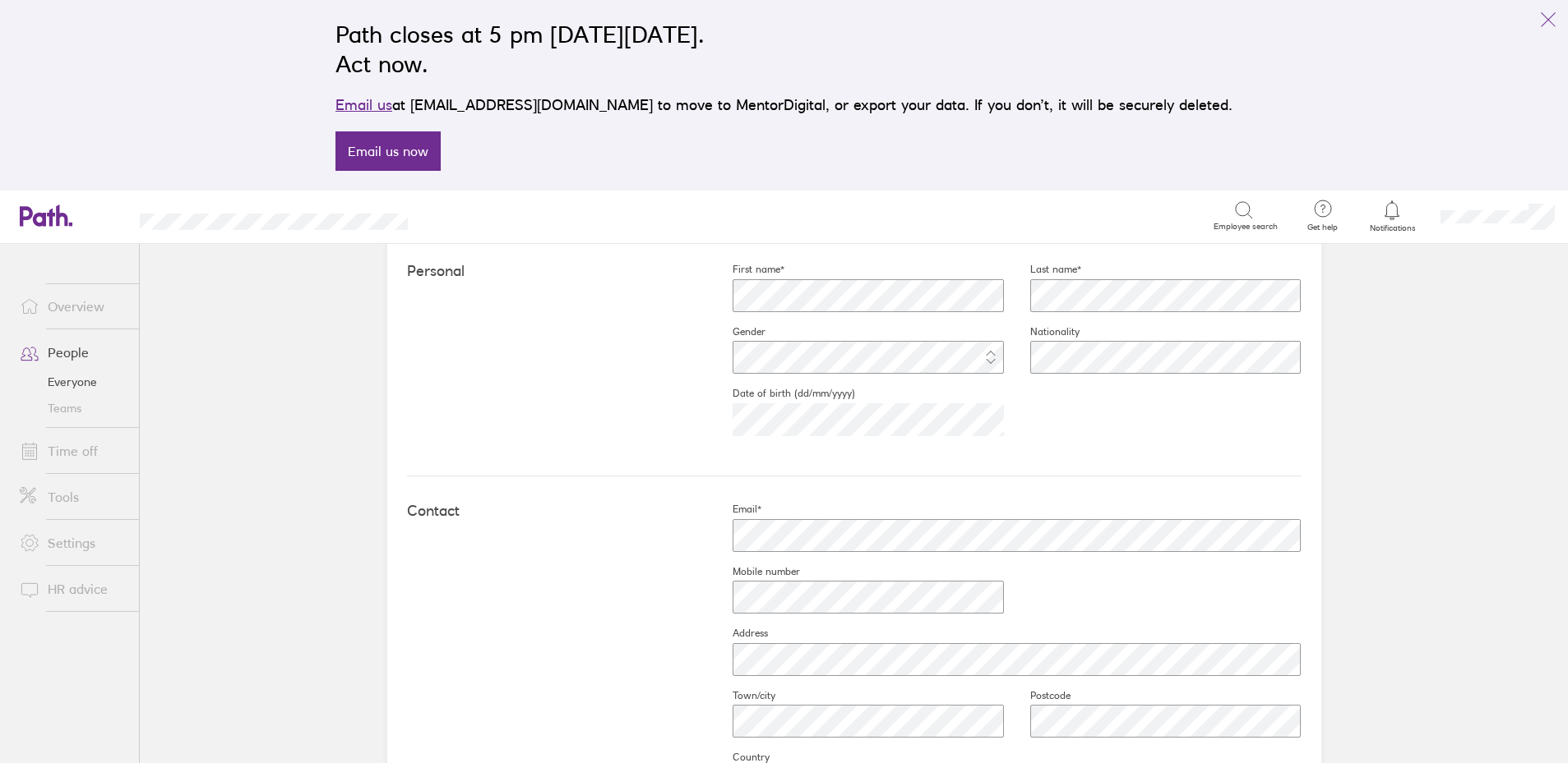
scroll to position [489, 0]
click at [897, 3] on div "Path closes at 5 pm on Thursday, 6 November 2025. Act now. Email us at support@…" at bounding box center [784, 95] width 1568 height 191
click at [70, 378] on link "Everyone" at bounding box center [73, 382] width 133 height 26
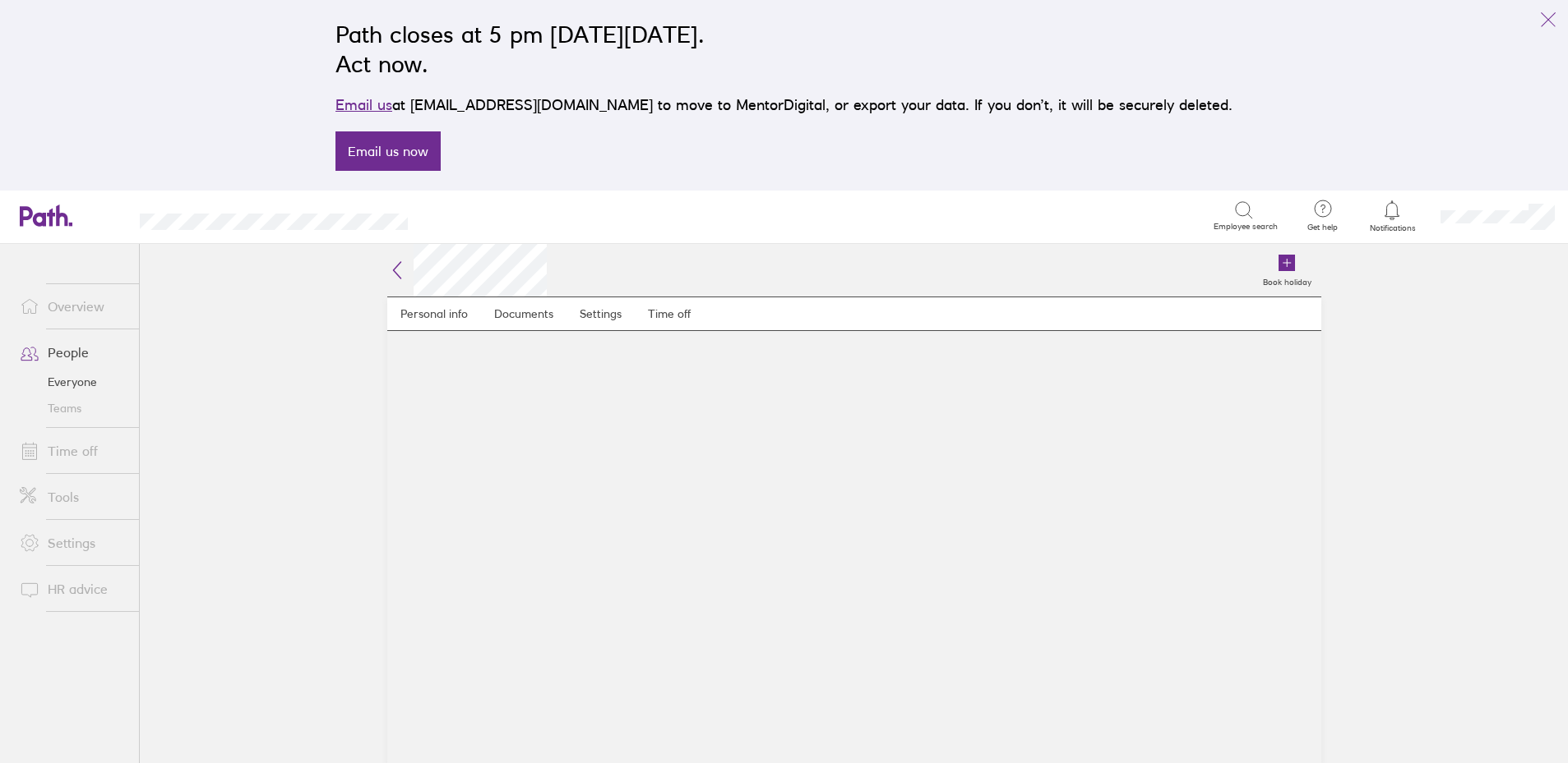
scroll to position [1, 0]
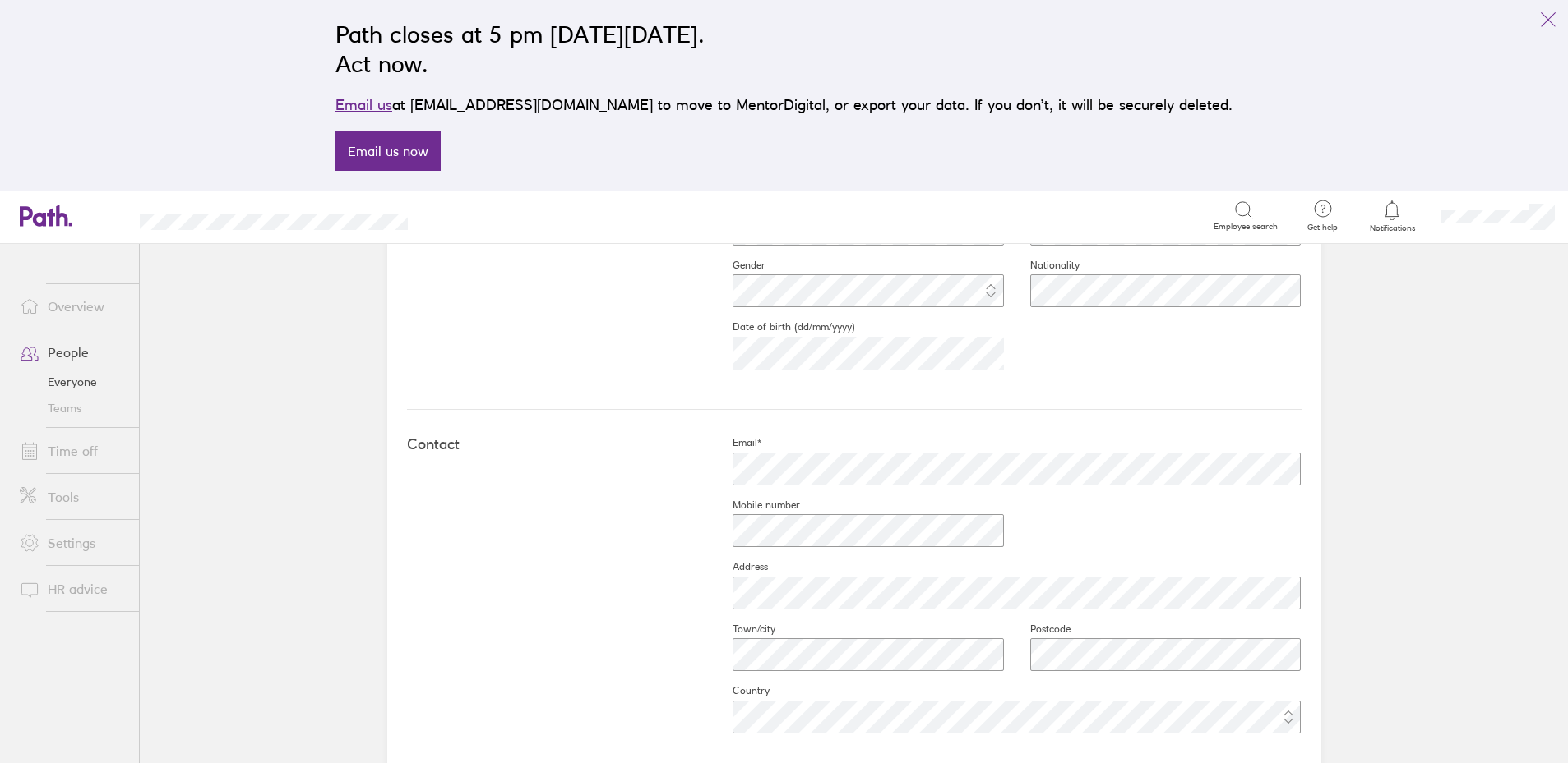
scroll to position [572, 0]
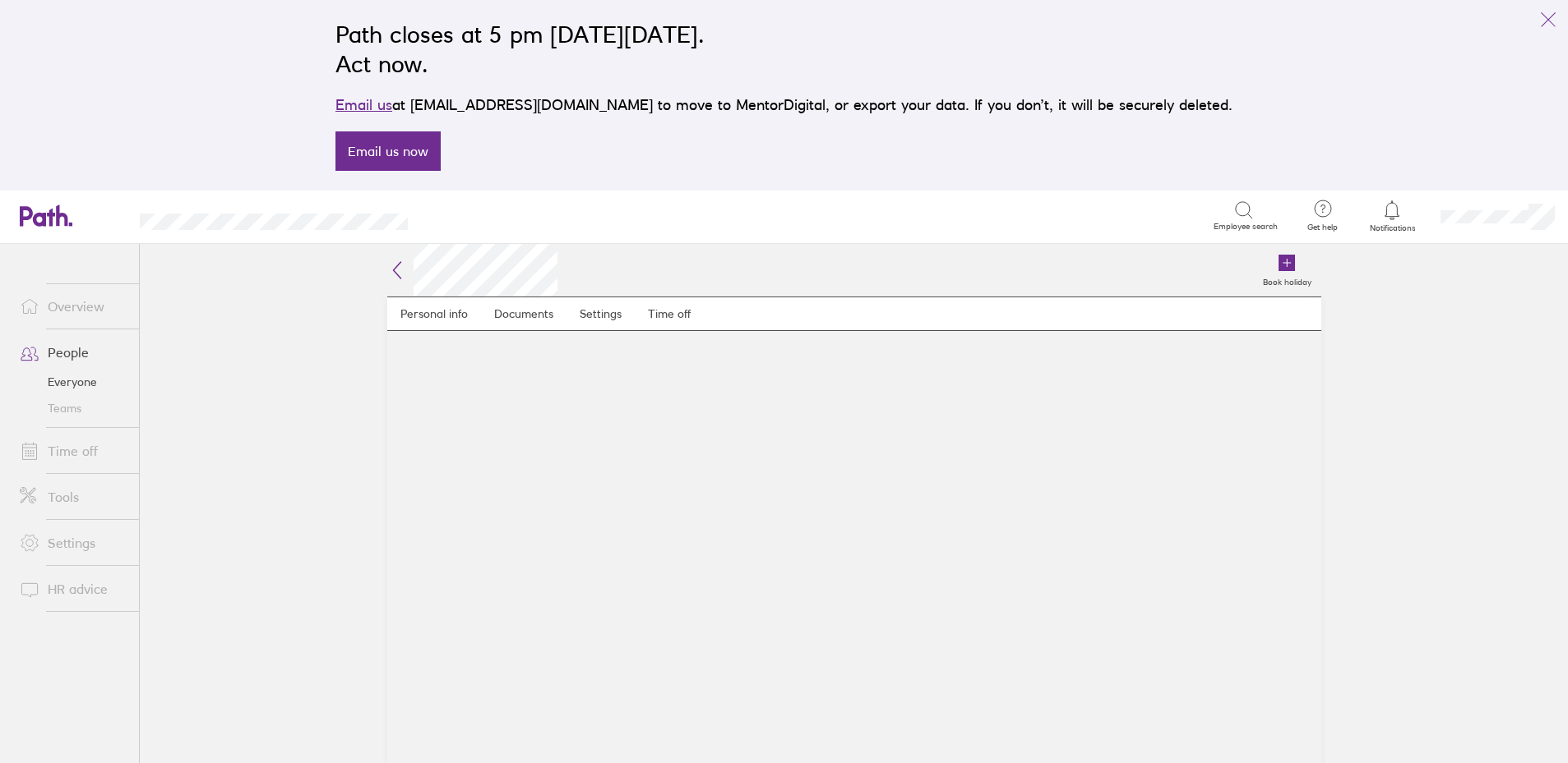
scroll to position [2, 0]
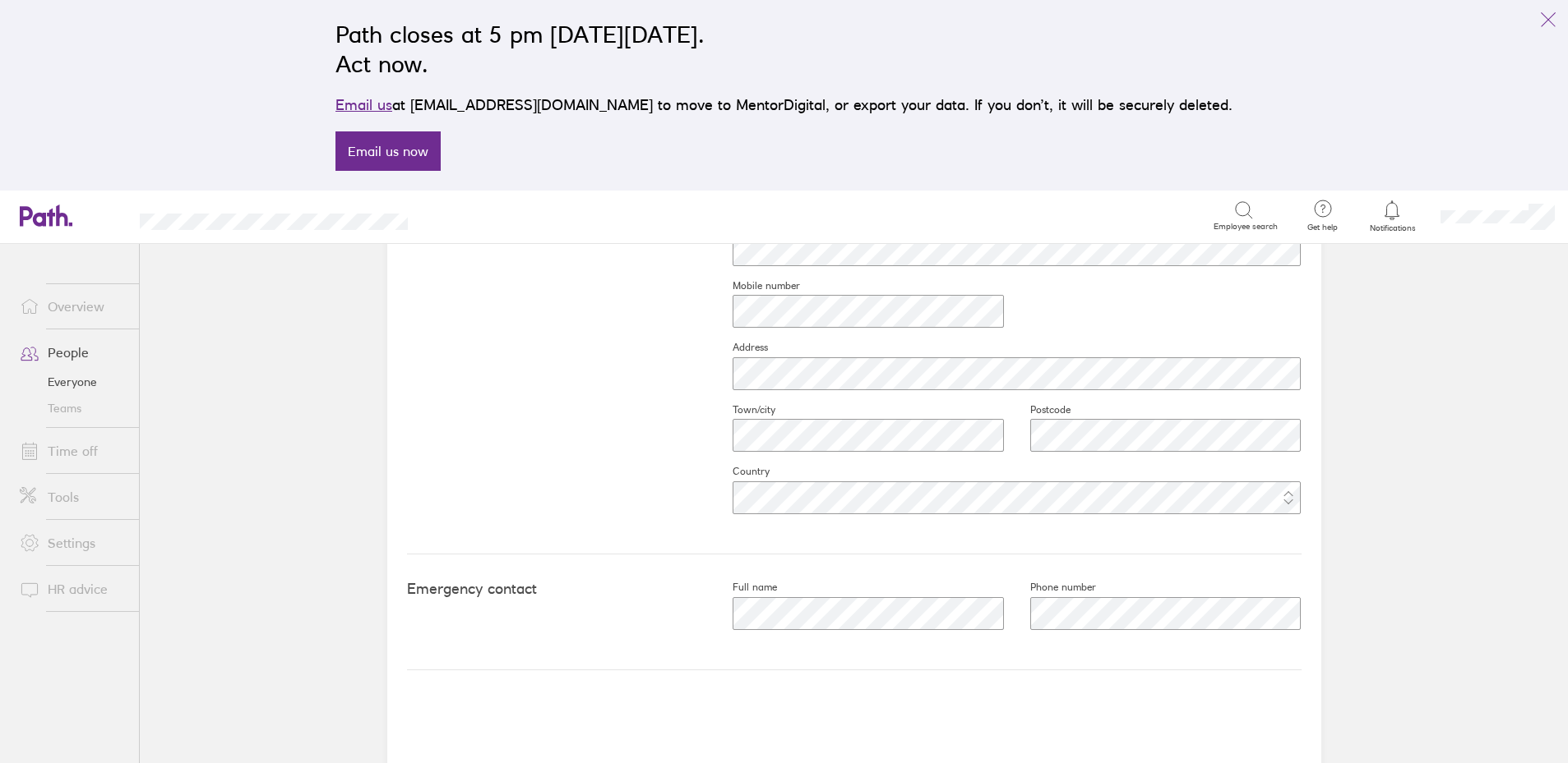
click at [101, 459] on link "Time off" at bounding box center [73, 451] width 133 height 32
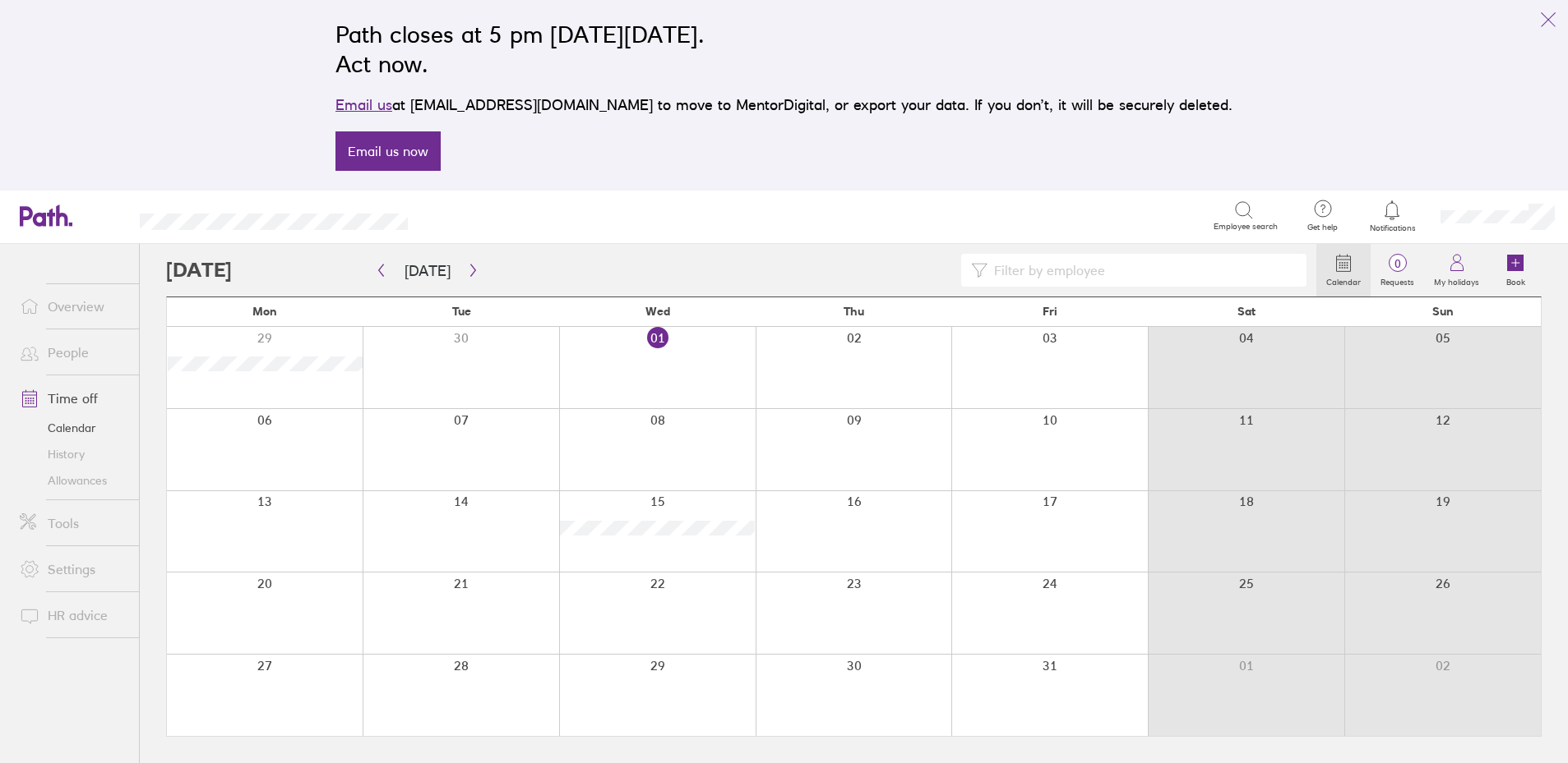
click at [84, 482] on link "Allowances" at bounding box center [73, 480] width 133 height 26
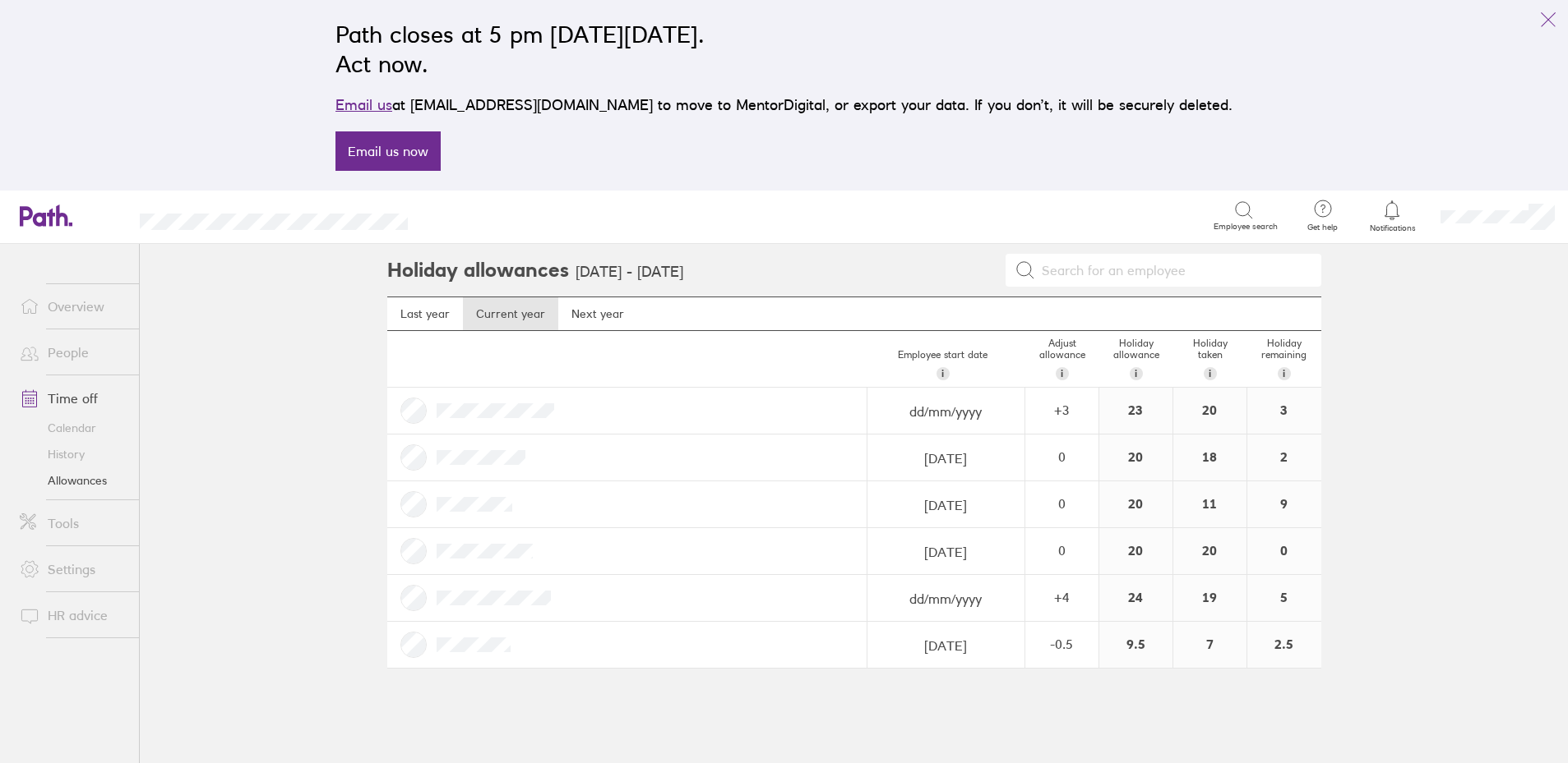
click at [74, 453] on link "History" at bounding box center [73, 454] width 133 height 26
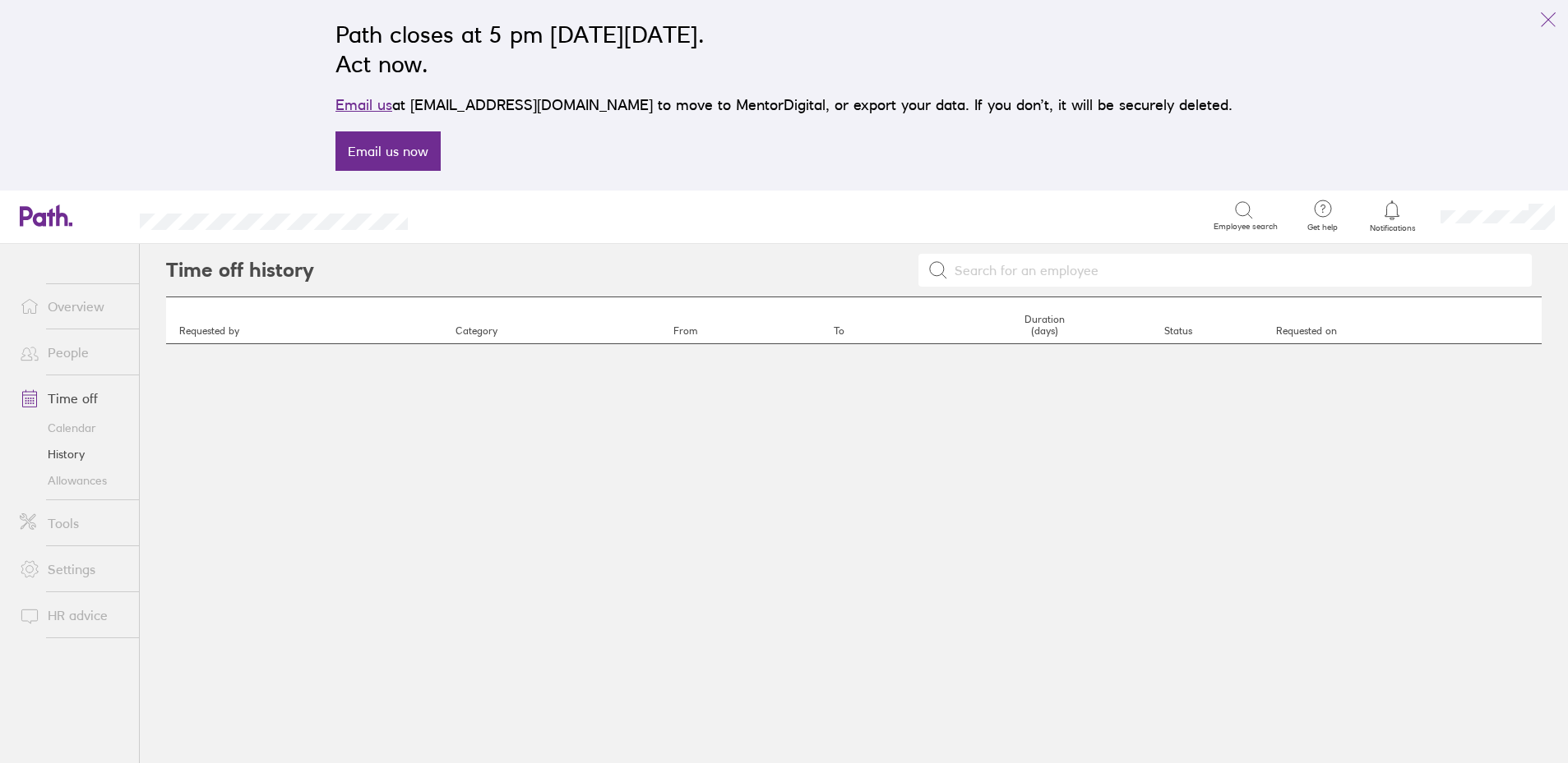
click at [422, 285] on div at bounding box center [928, 271] width 1228 height 53
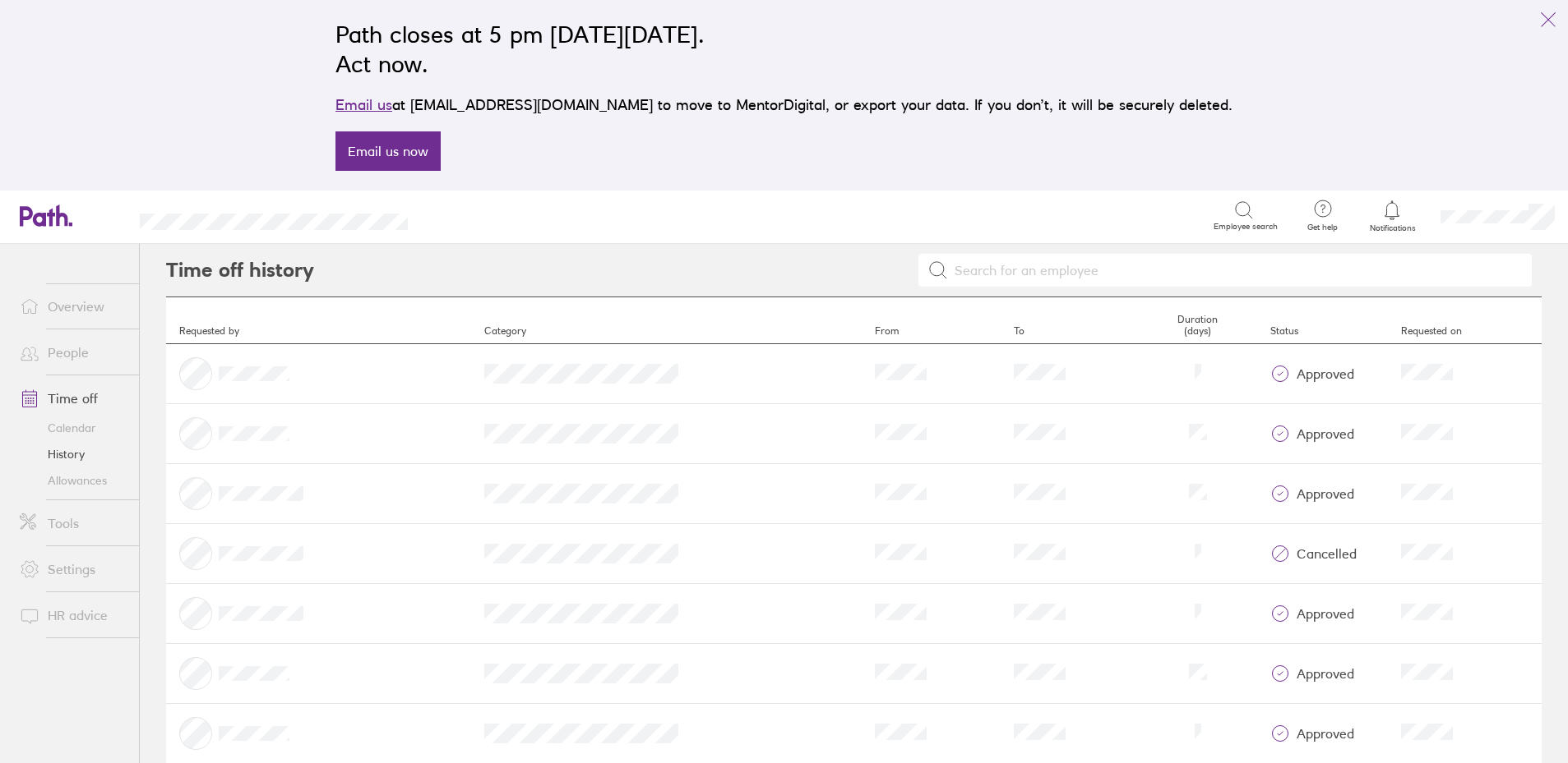
drag, startPoint x: 774, startPoint y: 233, endPoint x: 793, endPoint y: 252, distance: 26.9
click at [774, 234] on div "Search Employee search" at bounding box center [861, 216] width 853 height 51
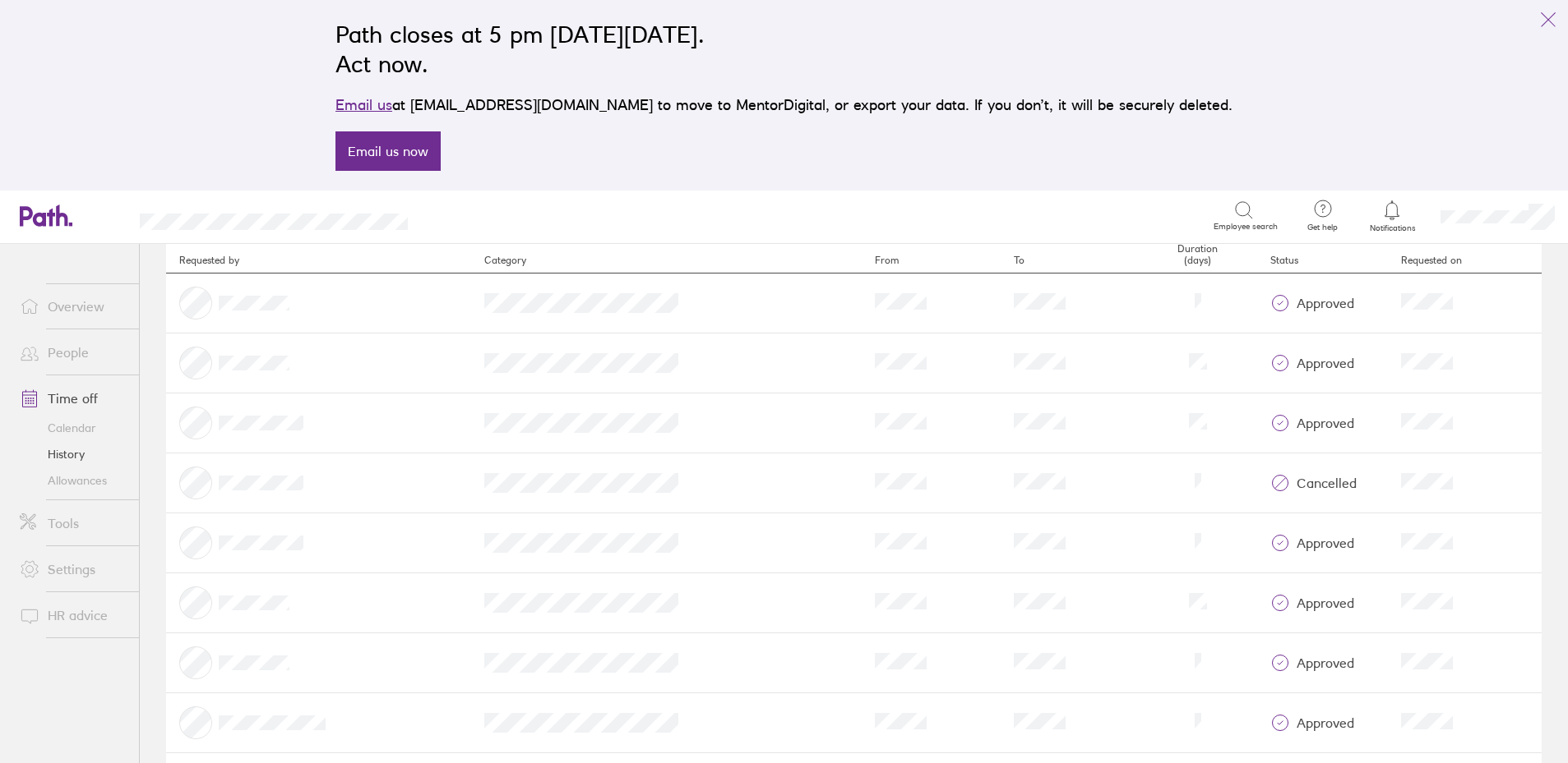
scroll to position [73, 0]
click at [71, 431] on link "Calendar" at bounding box center [73, 428] width 133 height 26
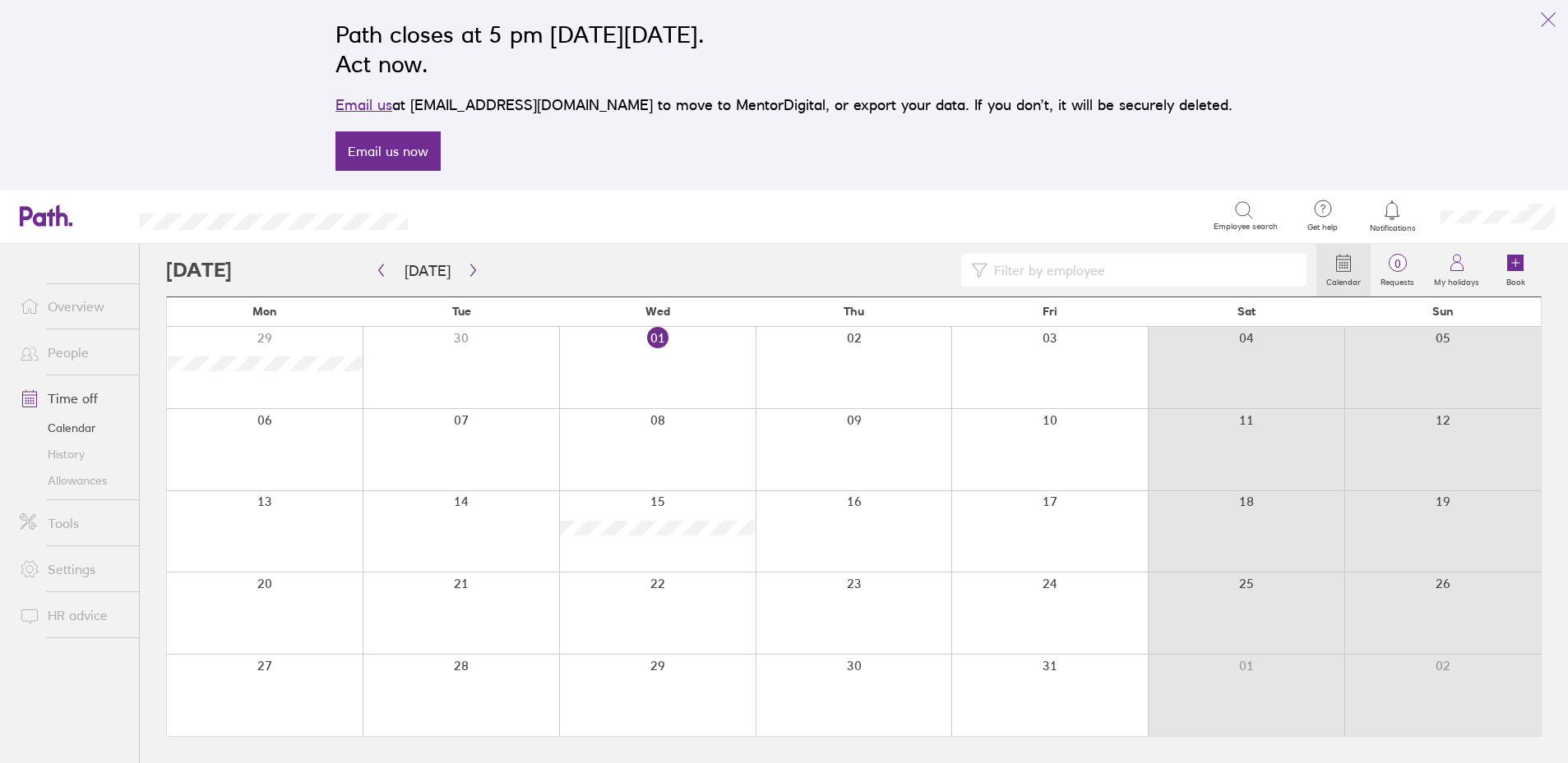
click at [629, 220] on div "Search" at bounding box center [828, 216] width 769 height 26
click at [470, 269] on icon "button" at bounding box center [473, 271] width 5 height 12
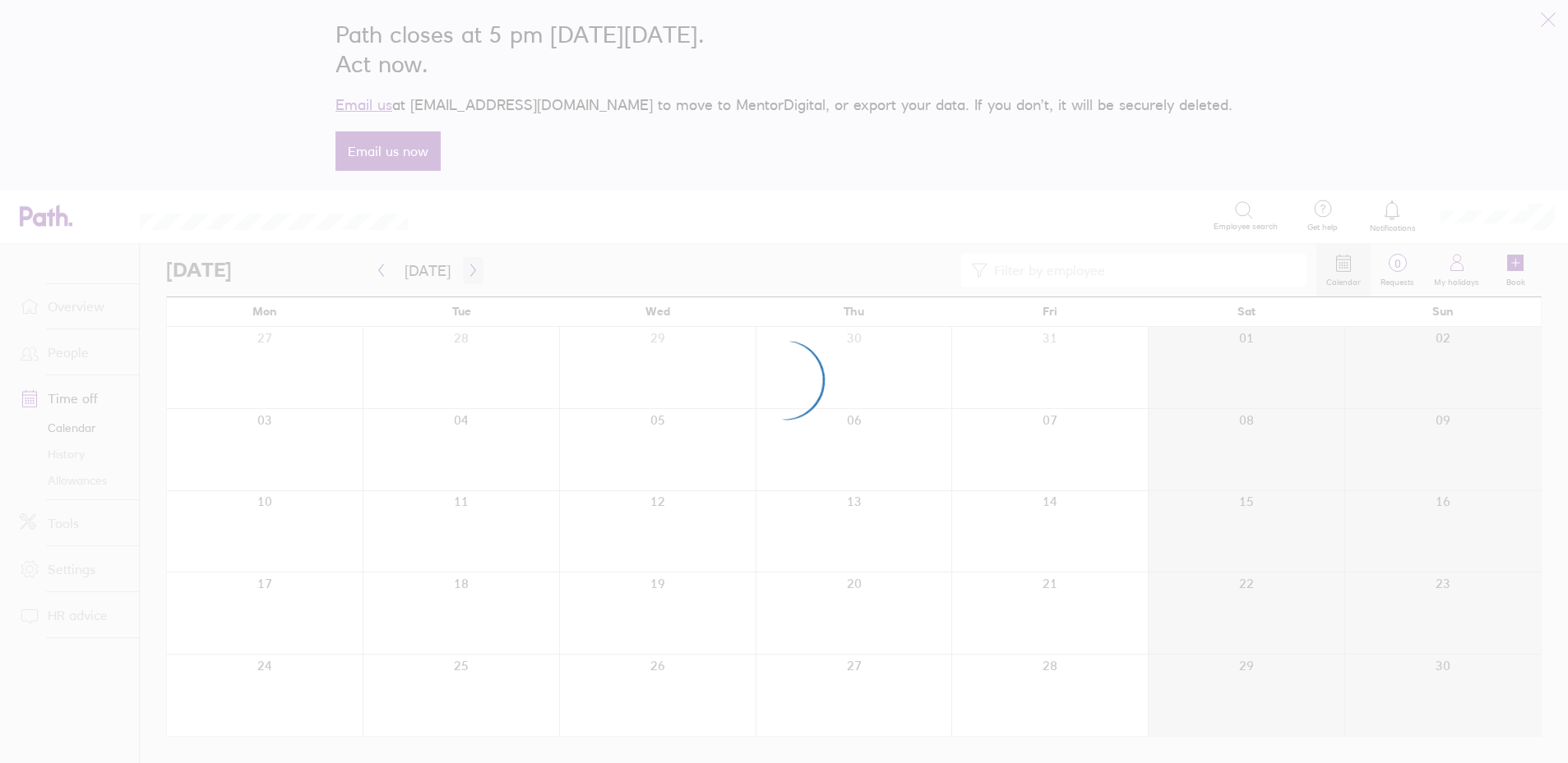
click at [469, 269] on div at bounding box center [784, 381] width 1568 height 763
click at [333, 202] on div at bounding box center [784, 381] width 1568 height 763
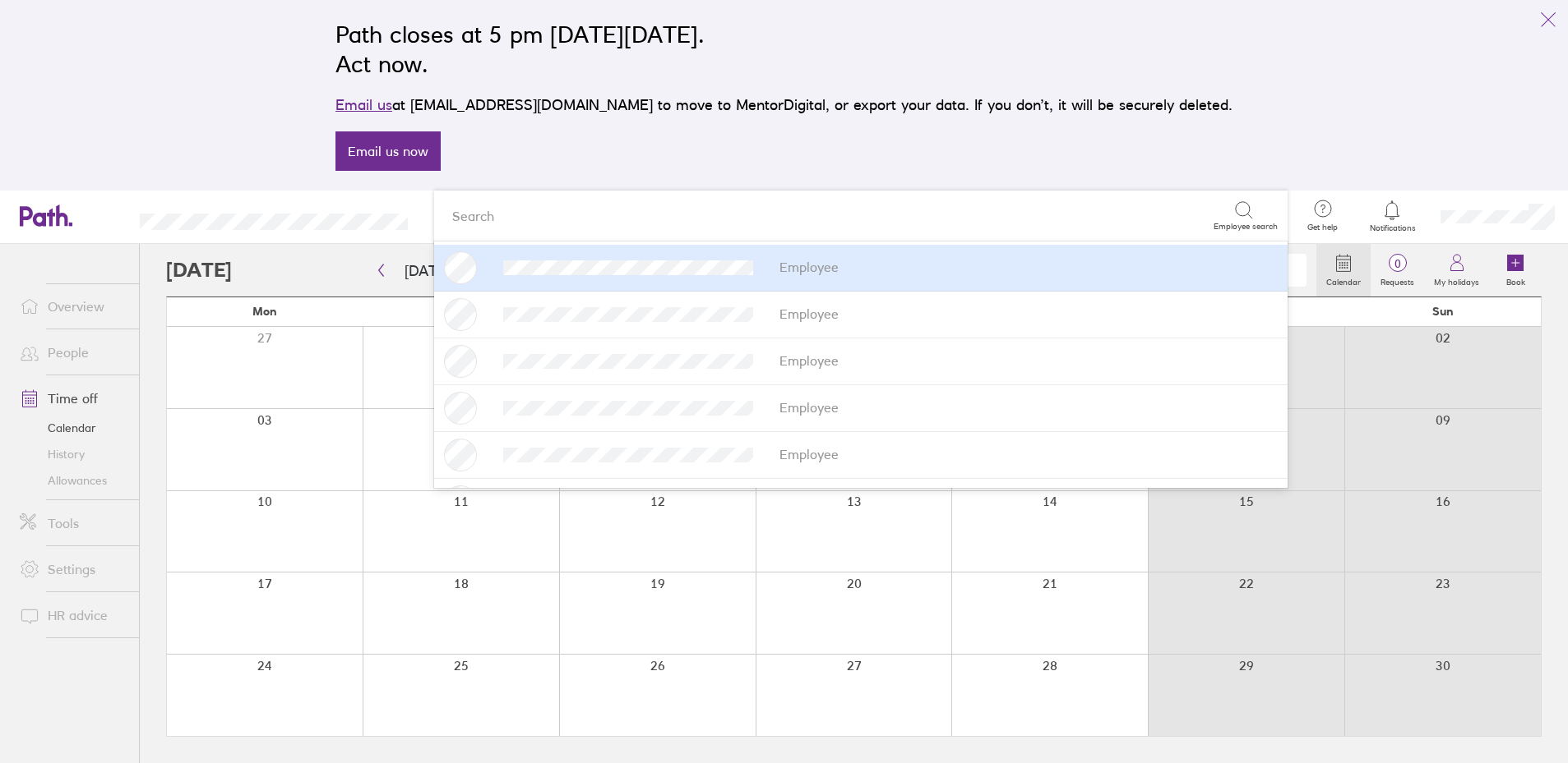
click at [525, 209] on div "Search" at bounding box center [828, 216] width 769 height 26
click at [356, 268] on div at bounding box center [740, 270] width 1150 height 32
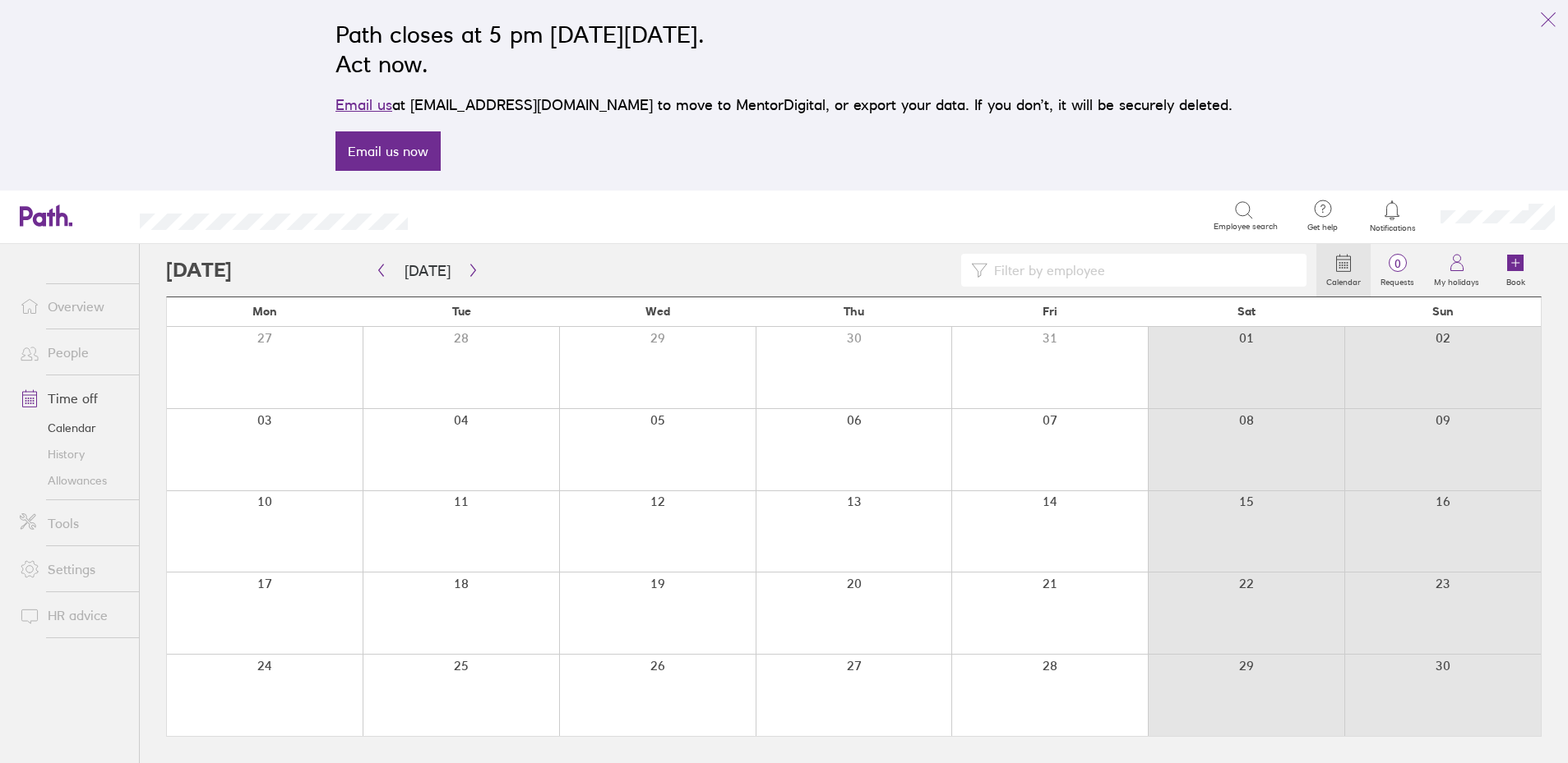
click at [479, 273] on div at bounding box center [740, 270] width 1150 height 32
click at [467, 275] on icon "button" at bounding box center [473, 270] width 12 height 13
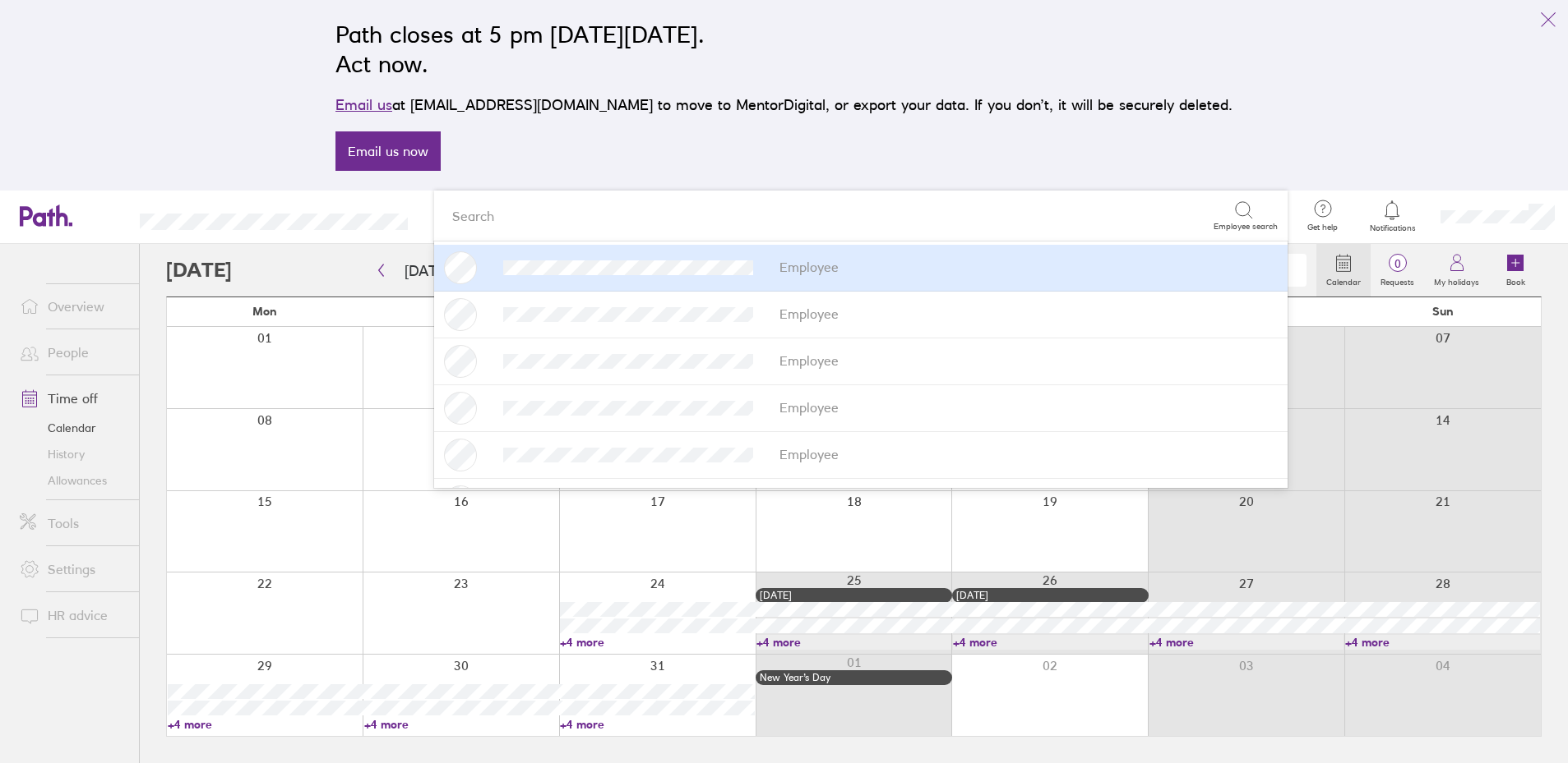
click at [162, 171] on div "Path closes at 5 pm on Thursday, 6 November 2025. Act now. Email us at support@…" at bounding box center [784, 95] width 1568 height 191
click at [68, 487] on link "Allowances" at bounding box center [73, 480] width 133 height 26
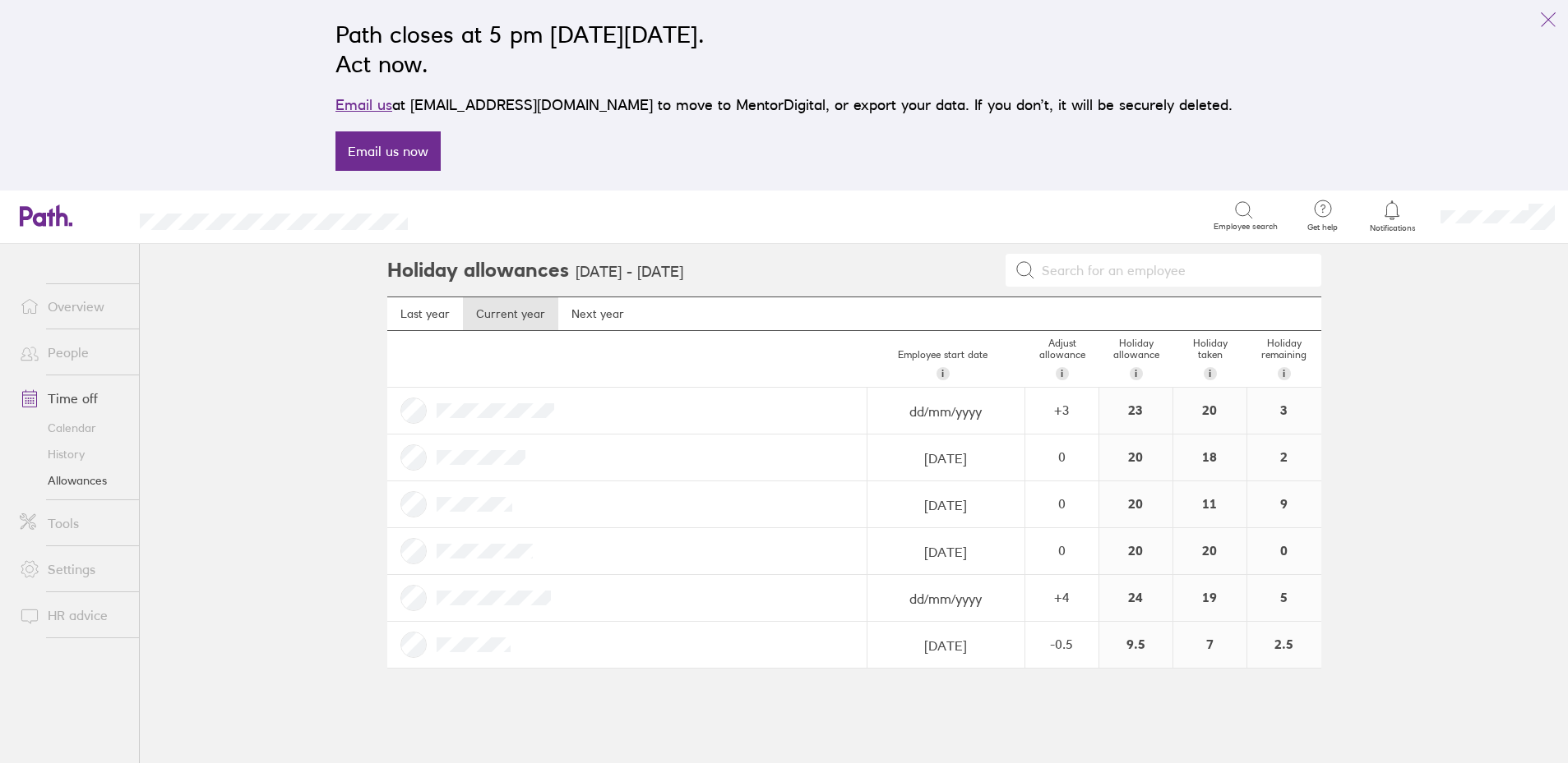
click at [77, 428] on link "Calendar" at bounding box center [73, 428] width 133 height 26
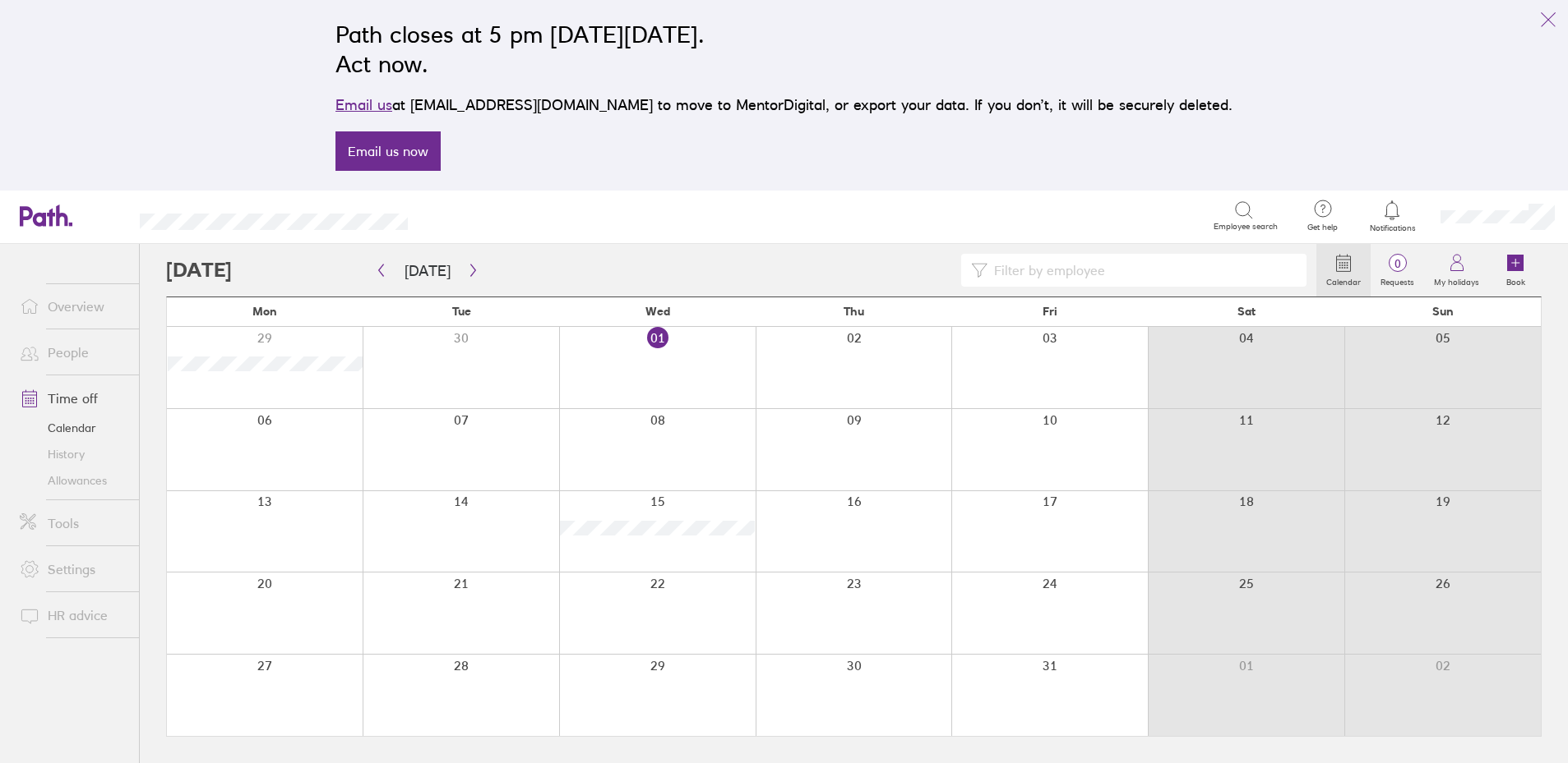
click at [380, 267] on icon "button" at bounding box center [381, 270] width 12 height 13
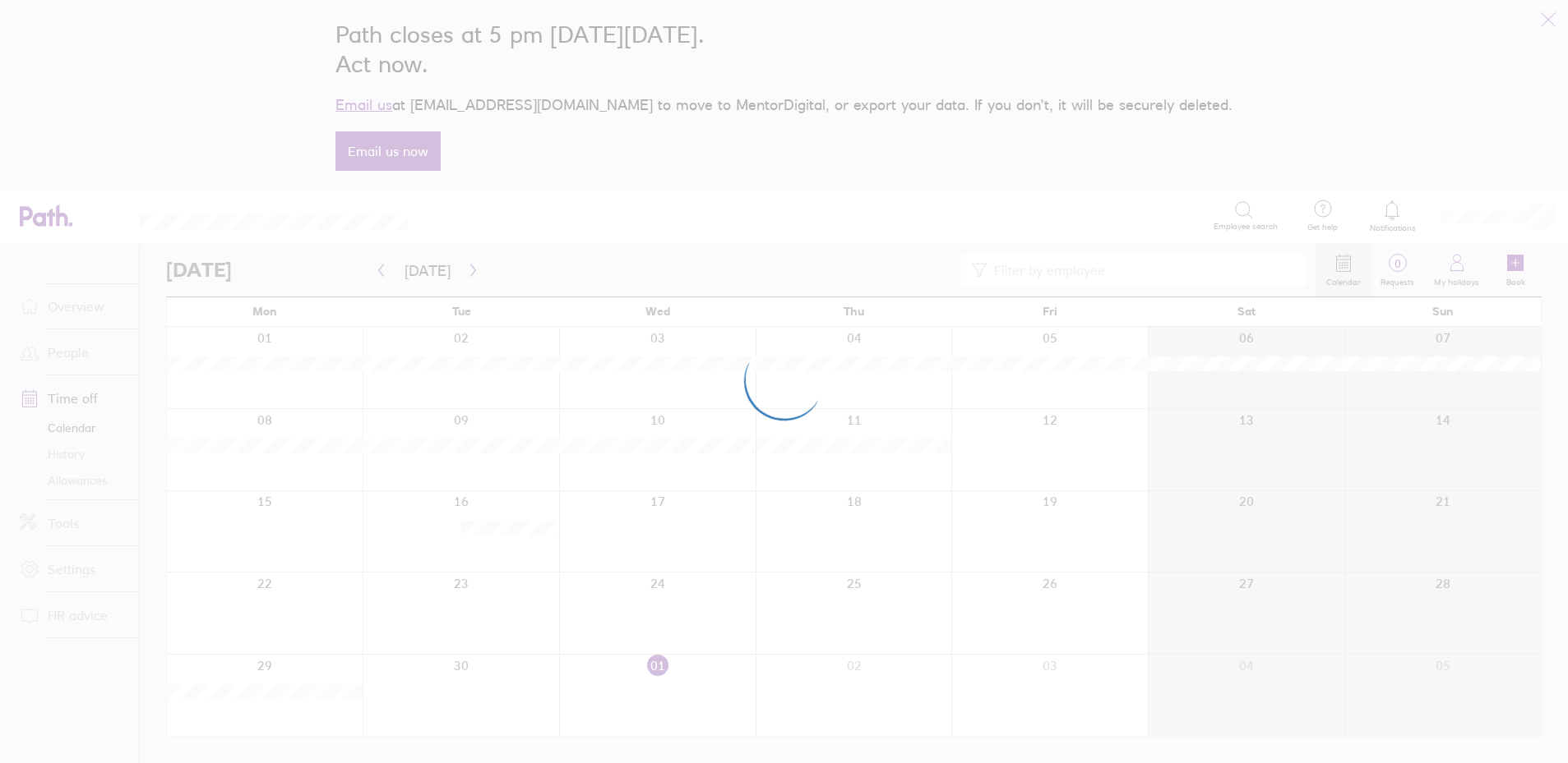
click at [379, 267] on div at bounding box center [784, 381] width 1568 height 763
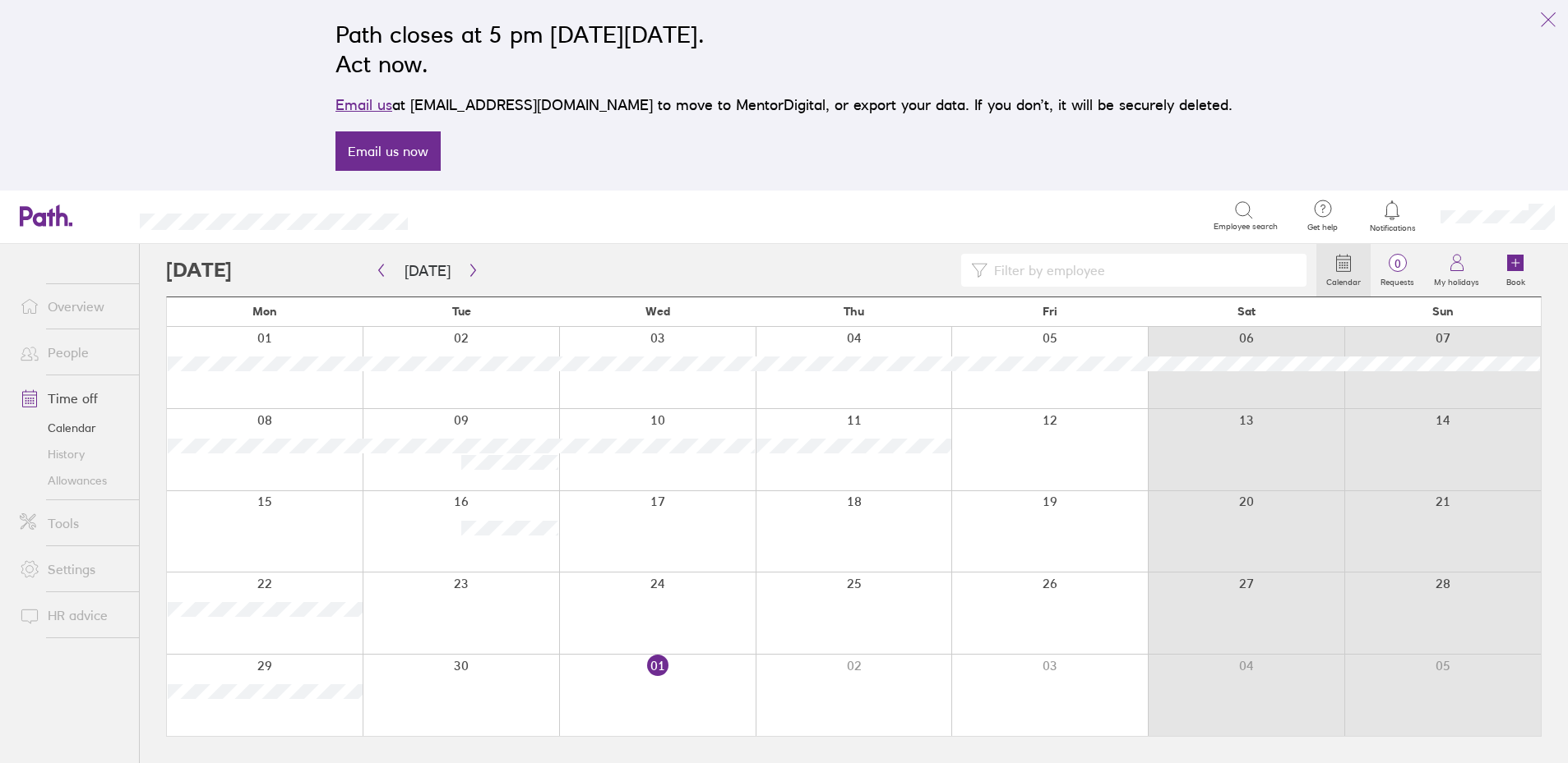
click at [379, 267] on icon "button" at bounding box center [381, 270] width 12 height 13
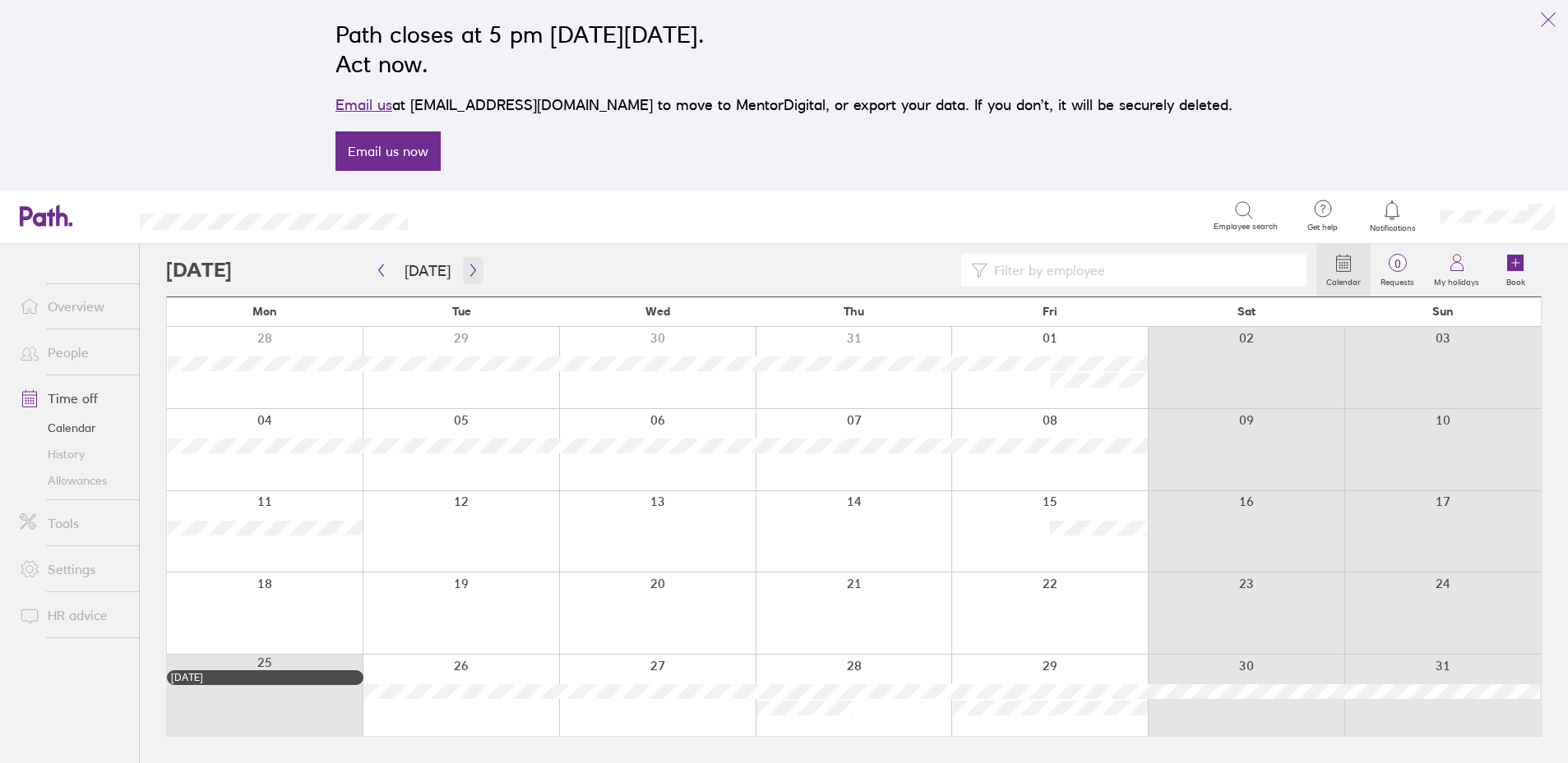
click at [472, 273] on icon "button" at bounding box center [473, 270] width 12 height 13
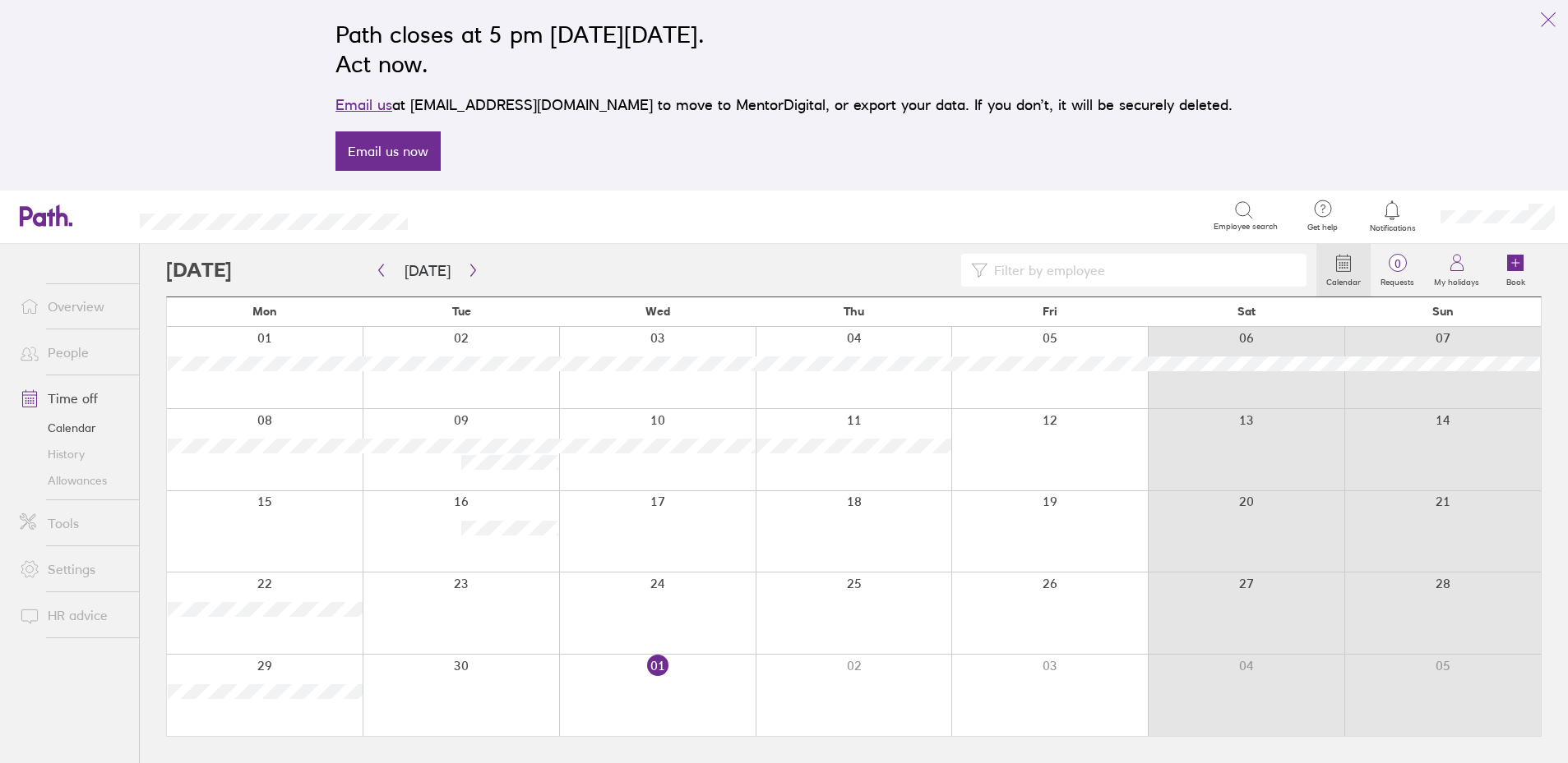
click at [76, 485] on link "Allowances" at bounding box center [73, 480] width 133 height 26
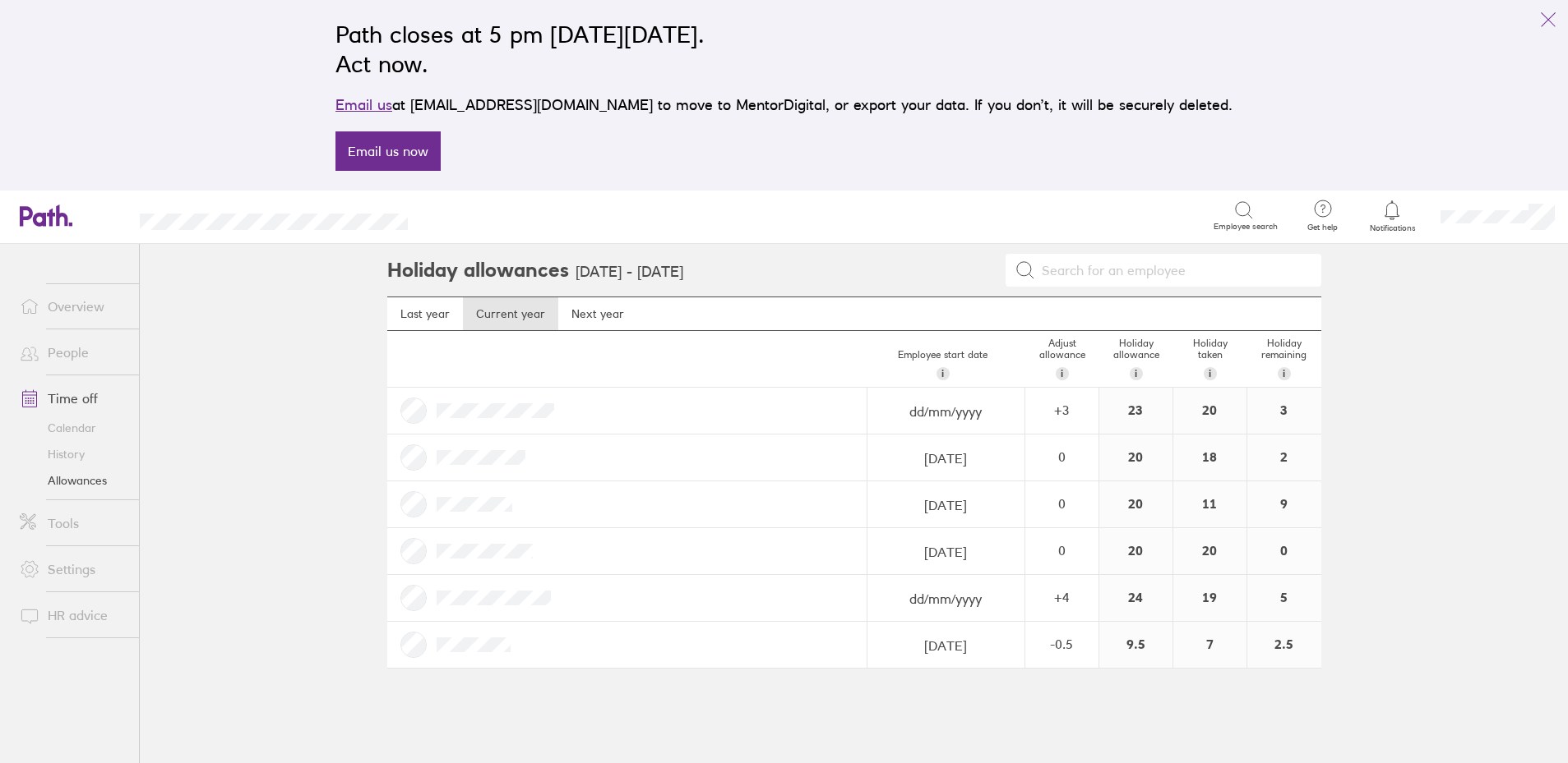
click at [54, 433] on link "Calendar" at bounding box center [73, 428] width 133 height 26
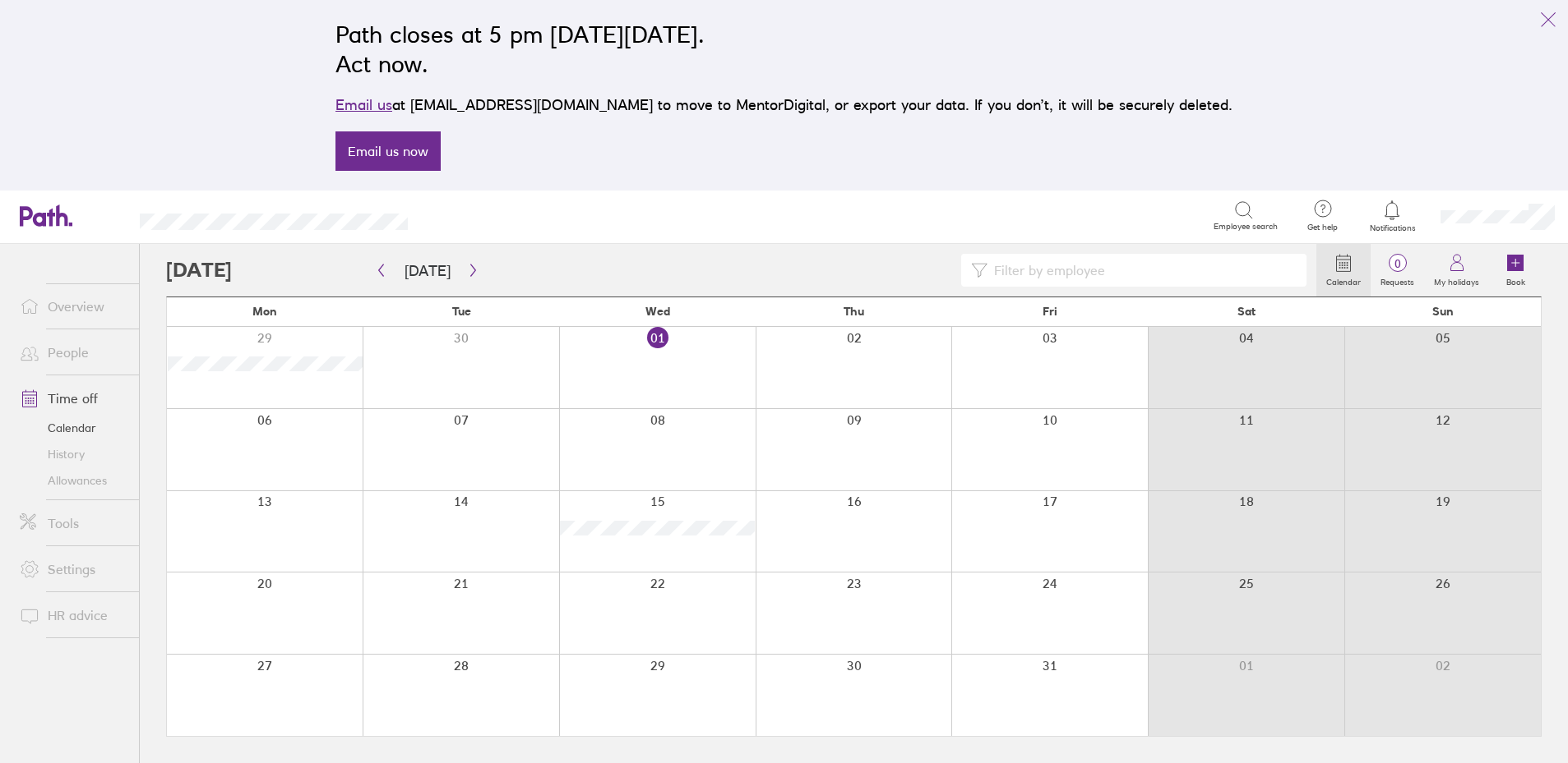
click at [693, 240] on div "Search Employee search" at bounding box center [861, 216] width 853 height 51
